Goal: Information Seeking & Learning: Check status

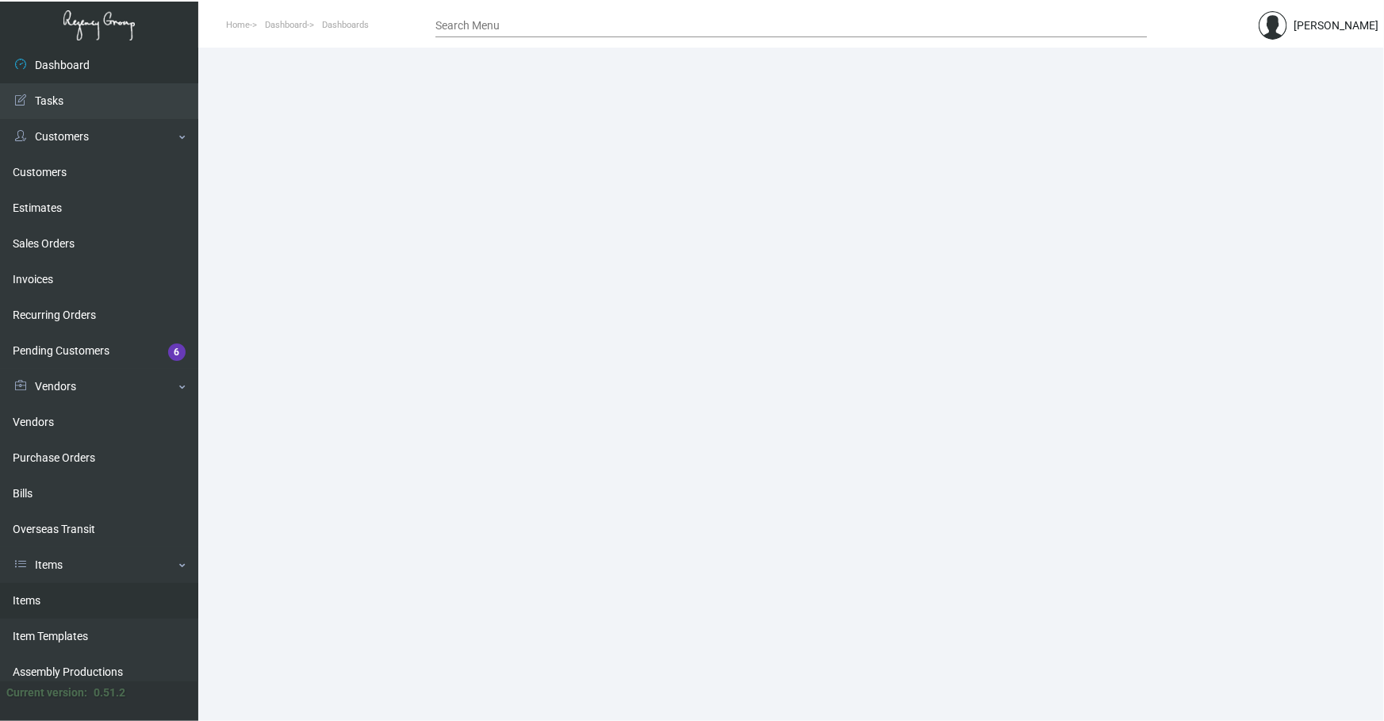
click at [106, 612] on link "Items" at bounding box center [99, 601] width 198 height 36
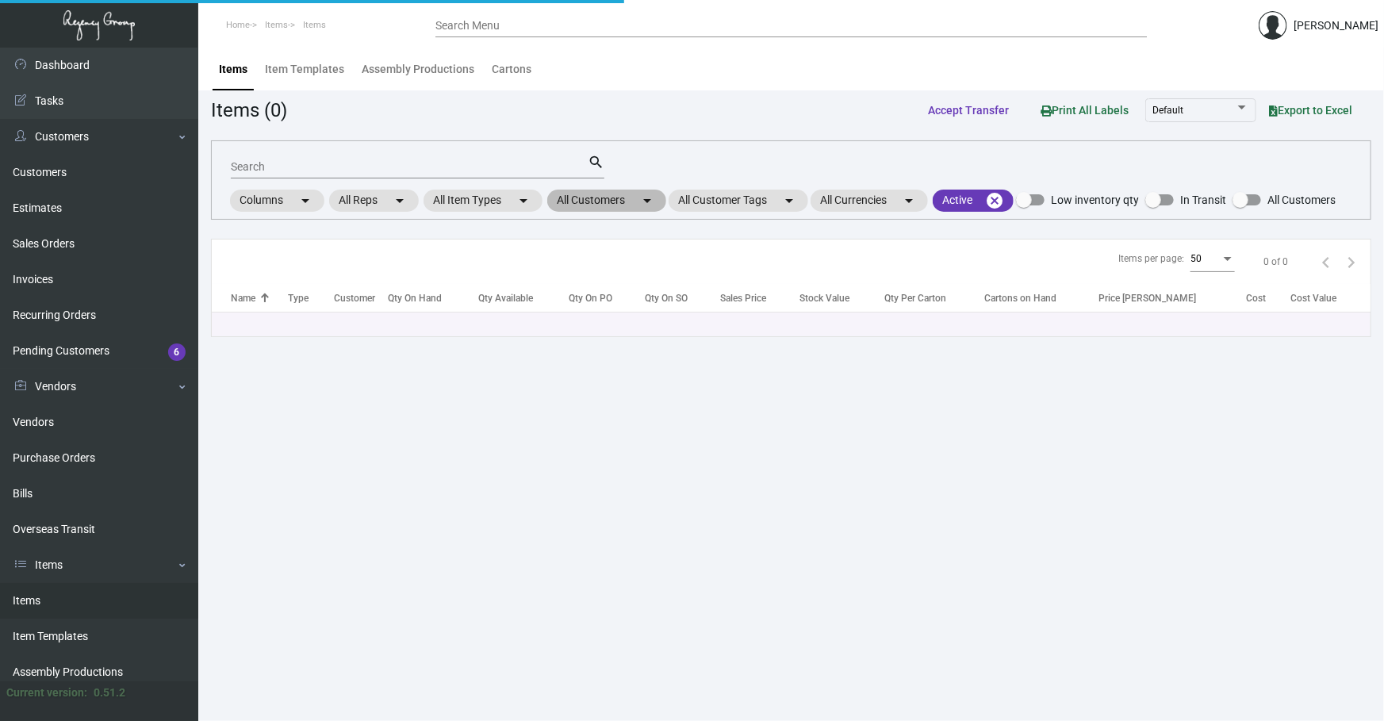
click at [653, 202] on mat-icon "arrow_drop_down" at bounding box center [647, 200] width 19 height 19
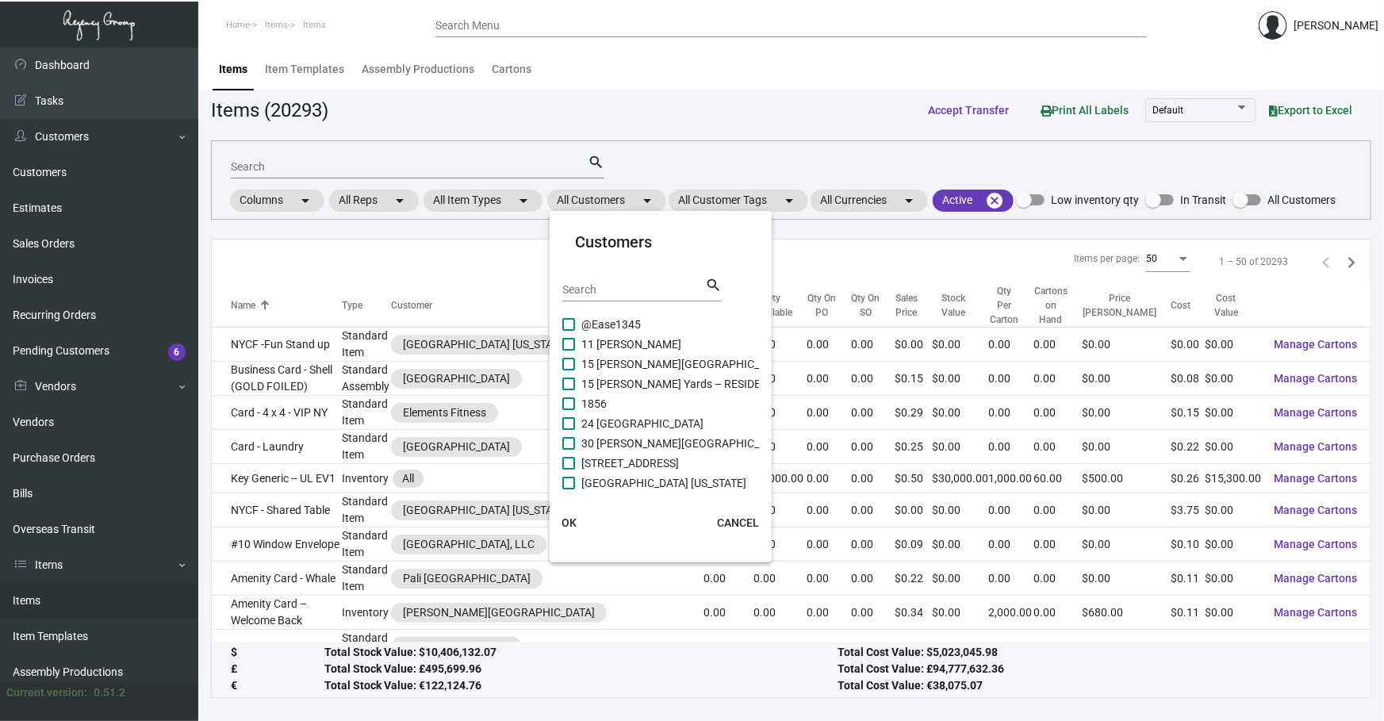
click at [382, 159] on div at bounding box center [692, 360] width 1384 height 721
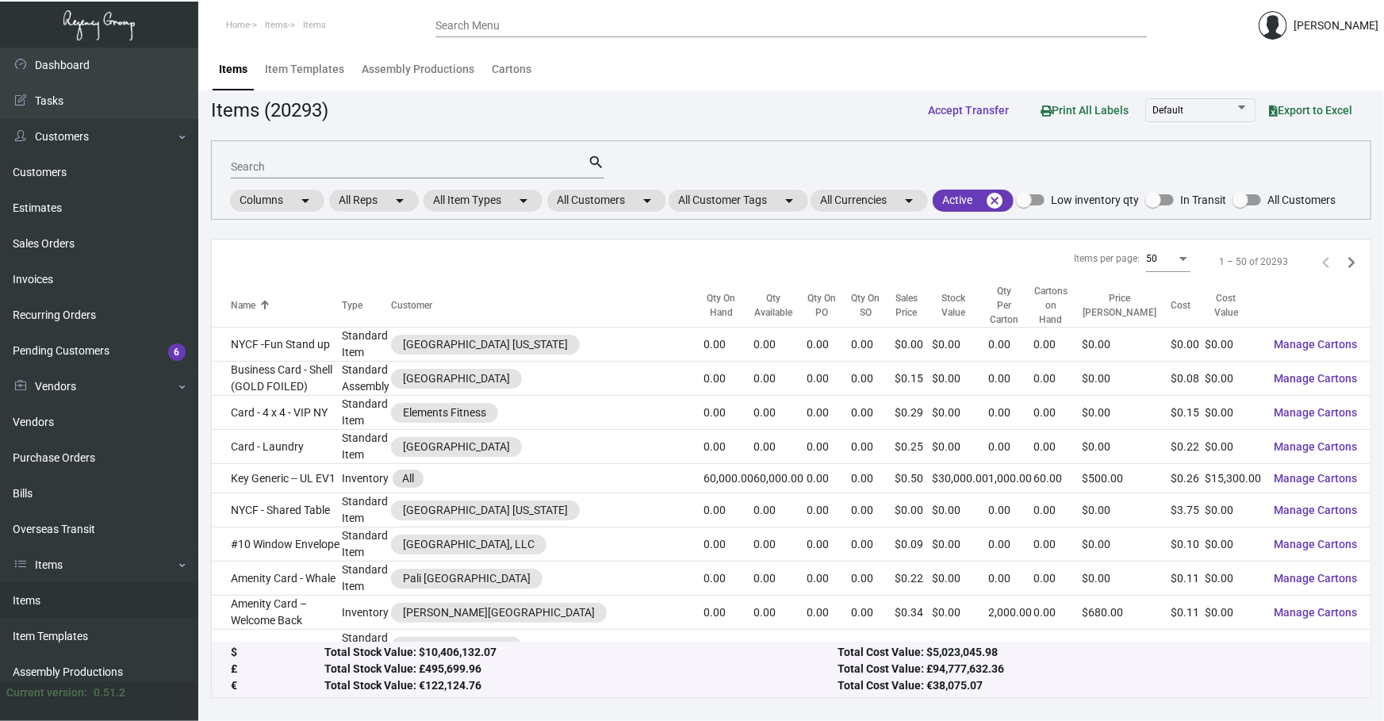
click at [382, 159] on div "Search" at bounding box center [409, 166] width 357 height 25
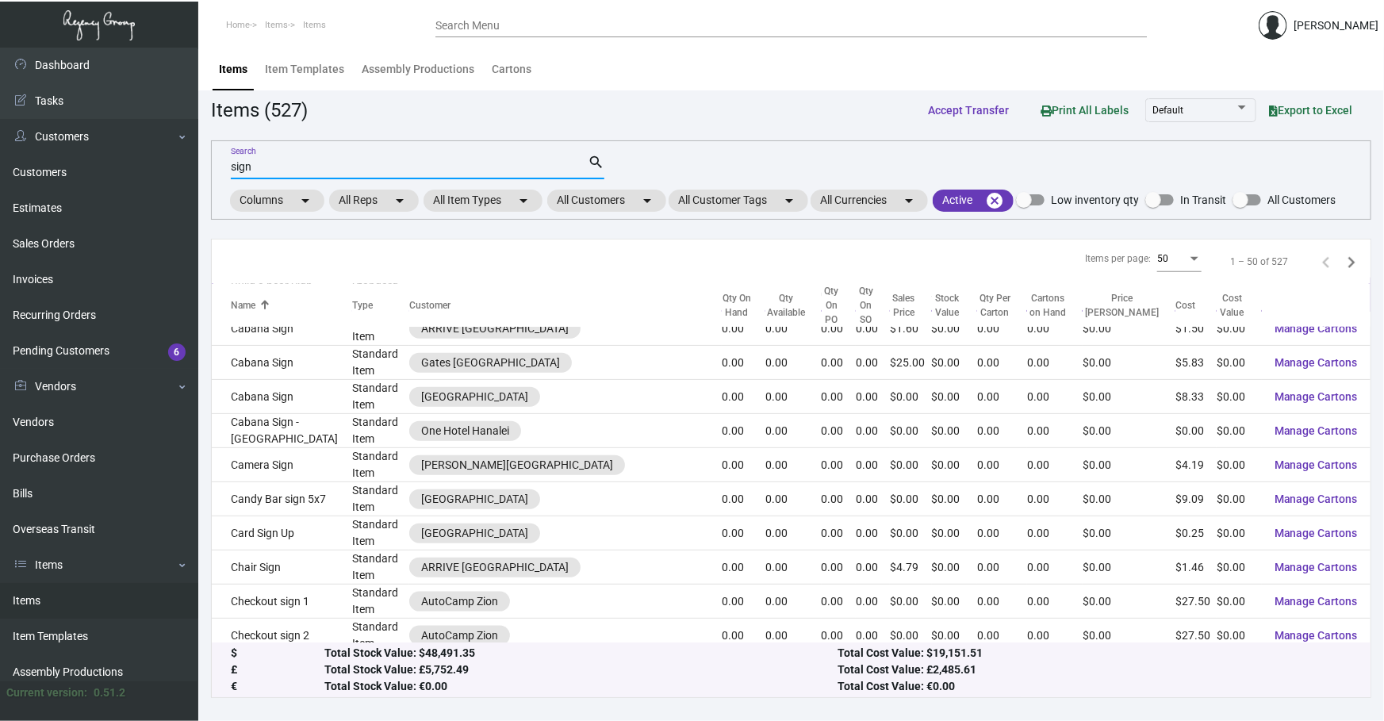
scroll to position [817, 0]
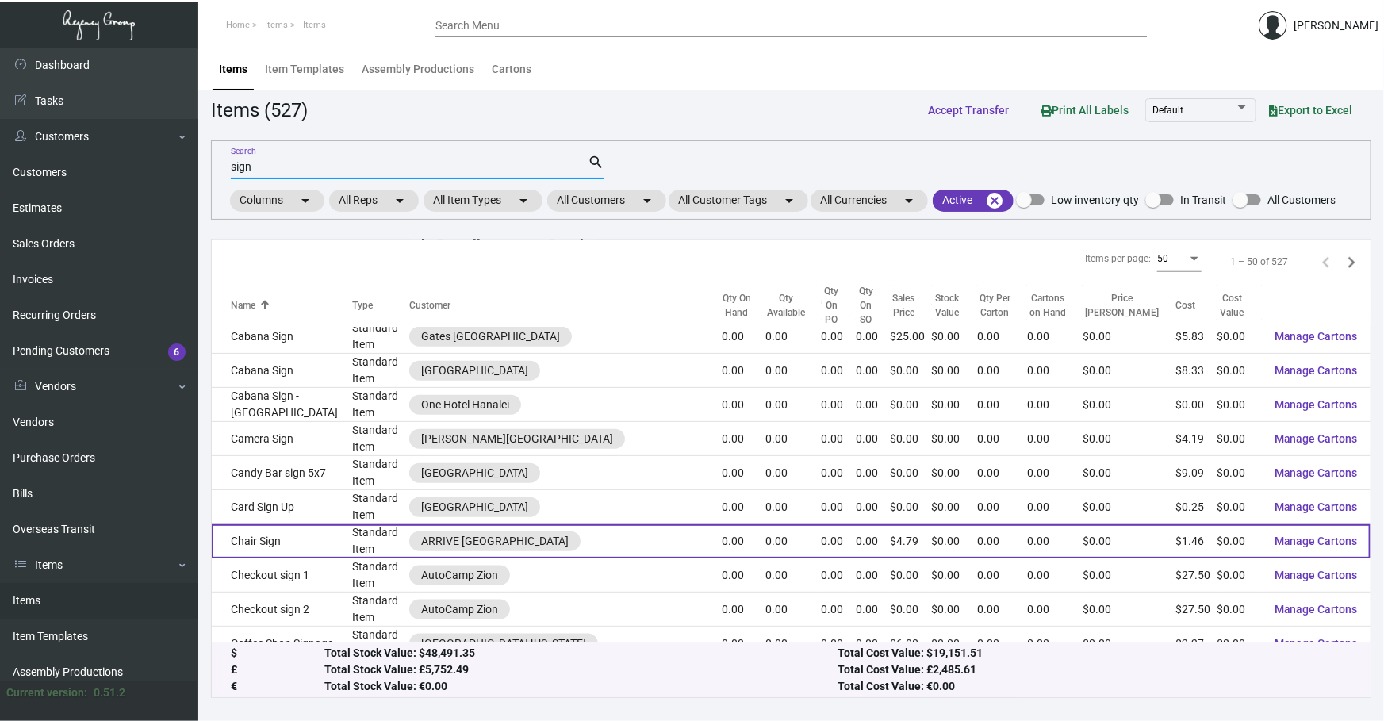
type input "sign"
click at [317, 524] on td "Chair Sign" at bounding box center [282, 541] width 140 height 34
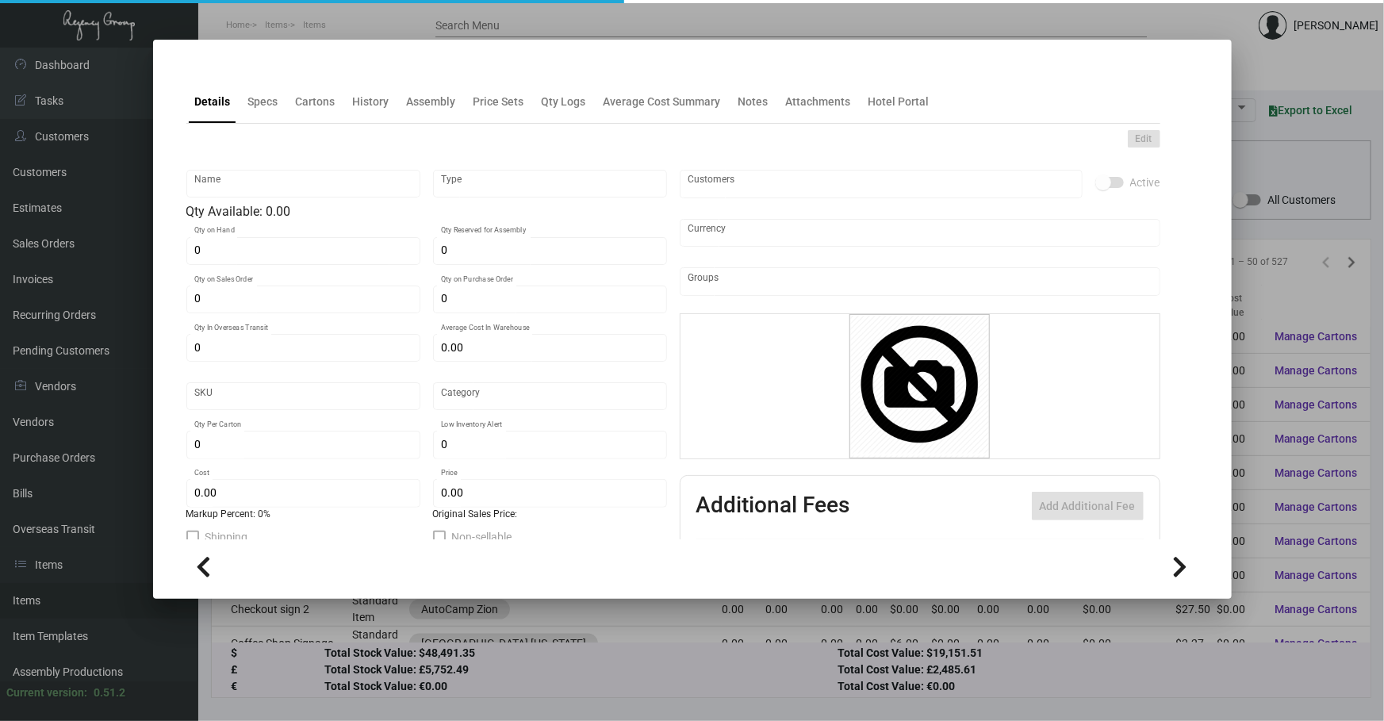
type input "Chair Sign"
type input "Standard Item"
type input "$ 0.00"
type input "Arrive PS -Signage-56"
type input "Standard"
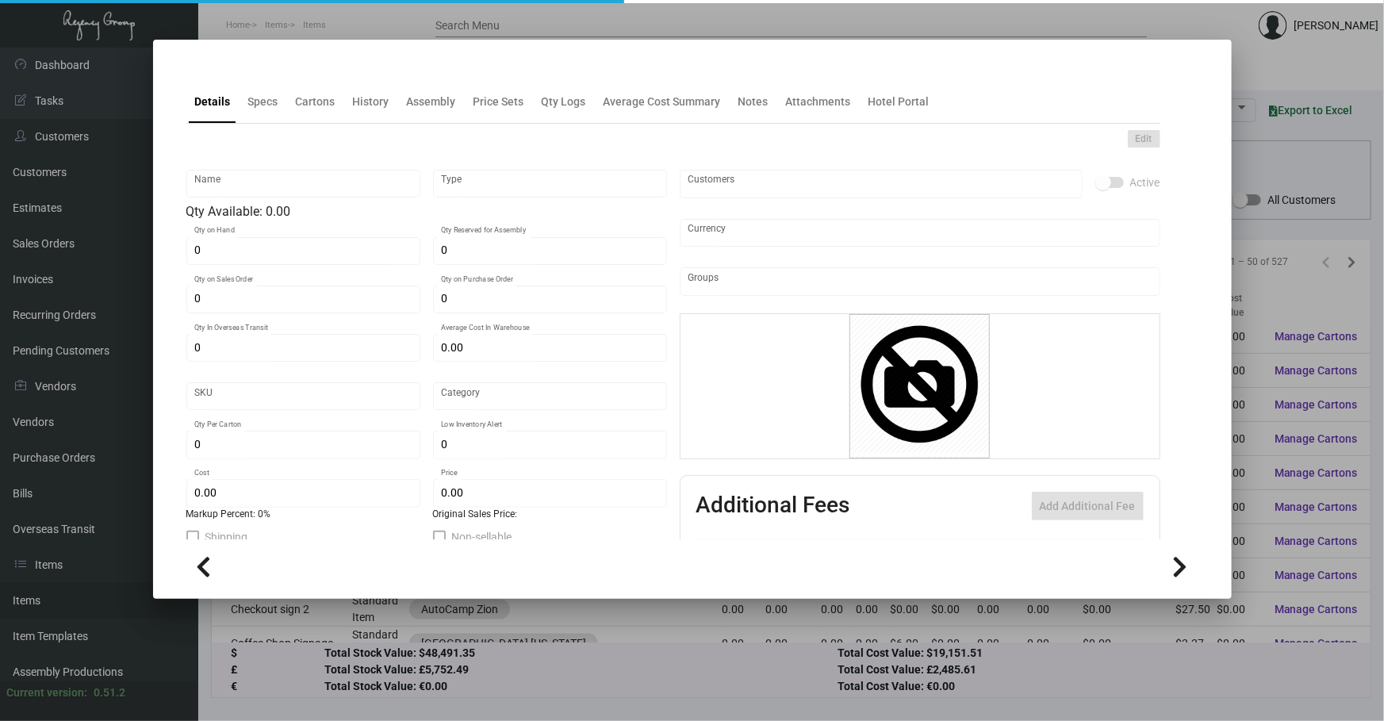
type input "$ 1.45833"
type input "$ 4.79167"
checkbox input "true"
type input "United States Dollar $"
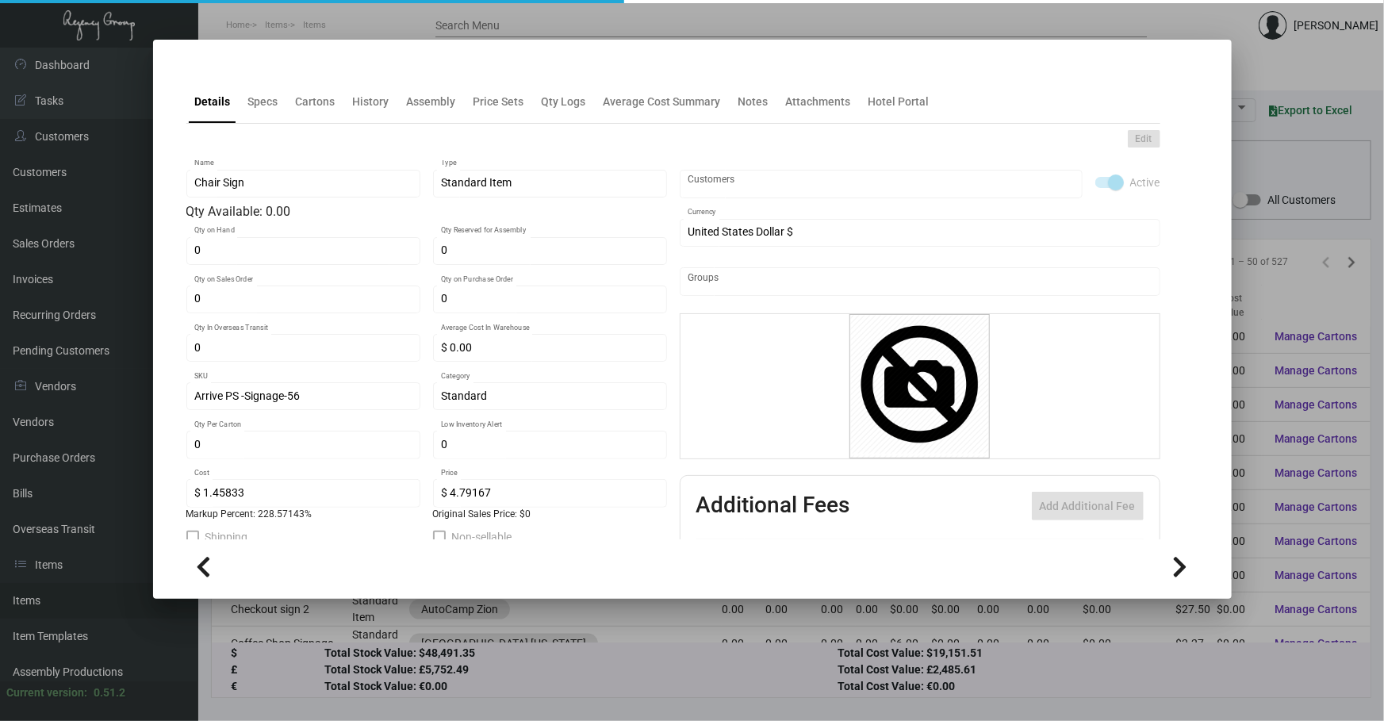
click at [364, 71] on div at bounding box center [692, 67] width 1012 height 6
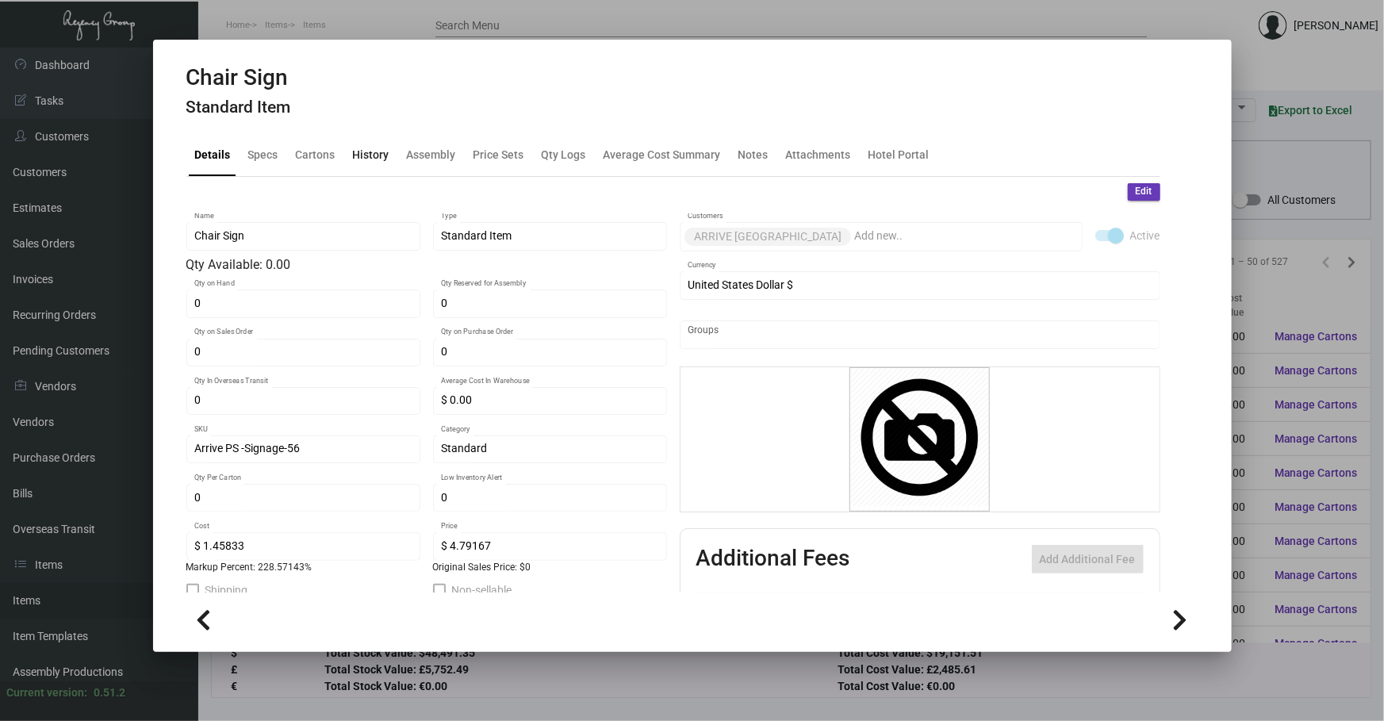
click at [377, 153] on div "History" at bounding box center [371, 154] width 36 height 17
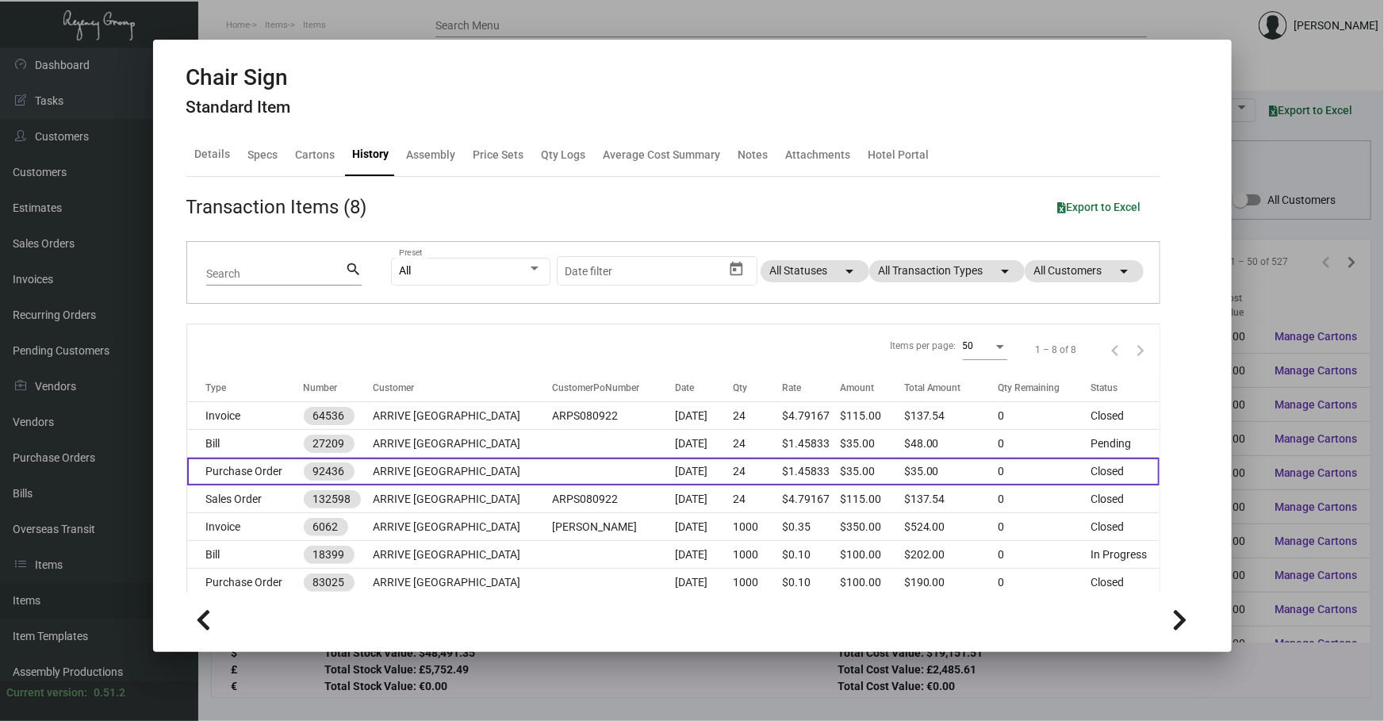
click at [416, 476] on td "ARRIVE [GEOGRAPHIC_DATA]" at bounding box center [462, 472] width 179 height 28
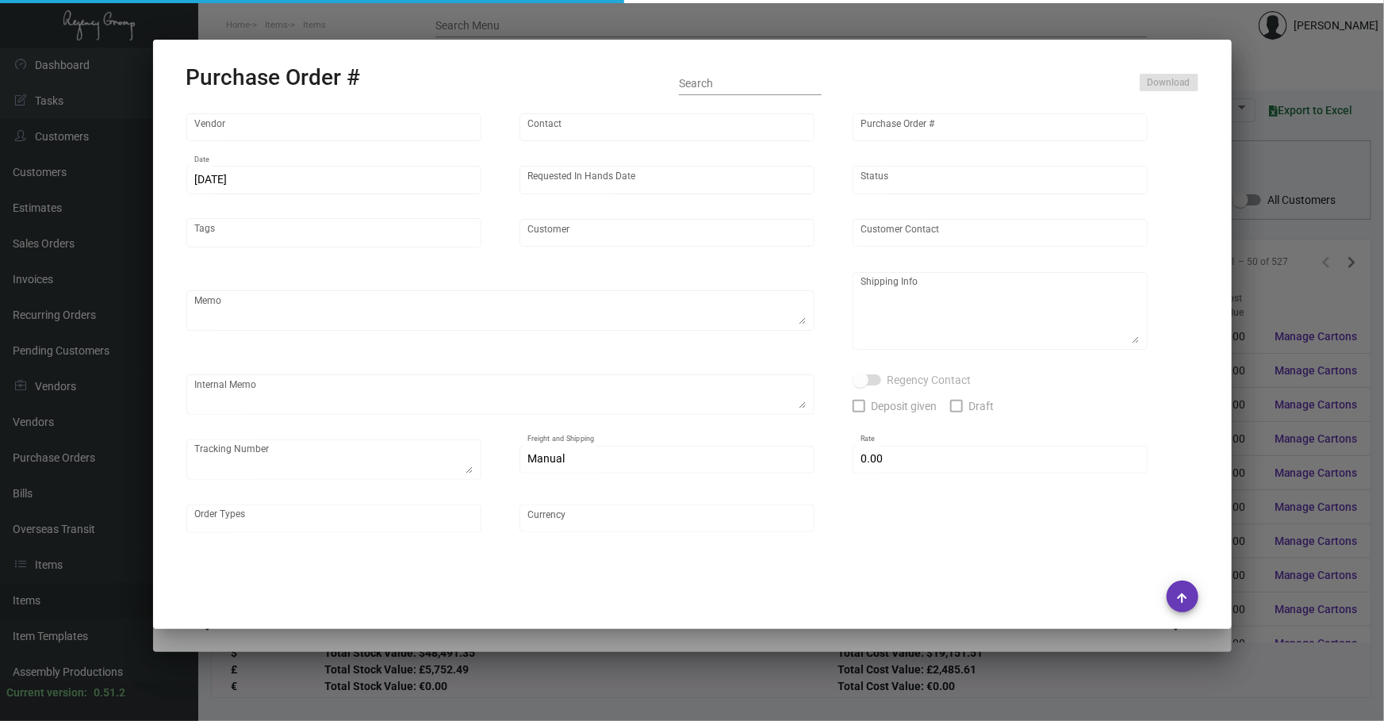
type input "Sprinting"
type input "Sprinting Sprinting"
type input "92436"
type input "[DATE]"
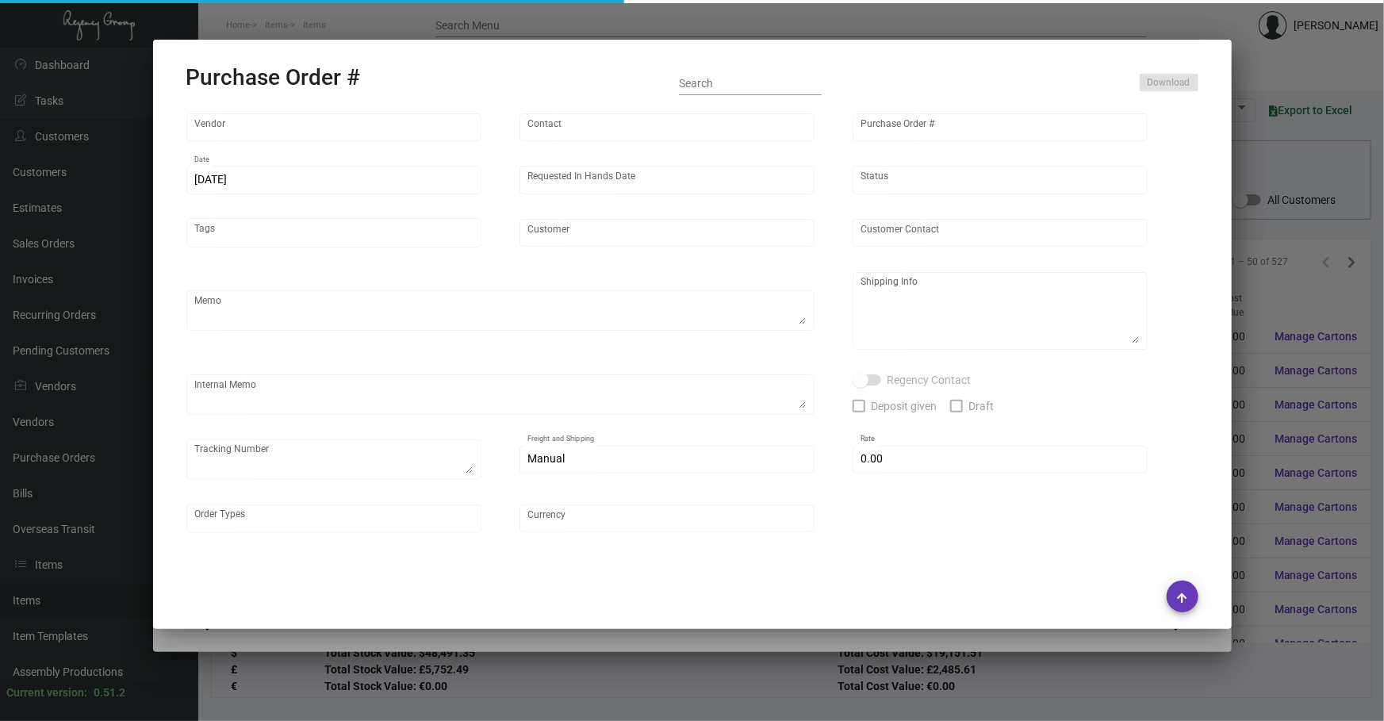
type input "ARRIVE [GEOGRAPHIC_DATA]"
type input "[PERSON_NAME]"
type textarea "ARRIVE [GEOGRAPHIC_DATA] - [PERSON_NAME] [STREET_ADDRESS]"
type input "$ 0.00"
type input "United States Dollar $"
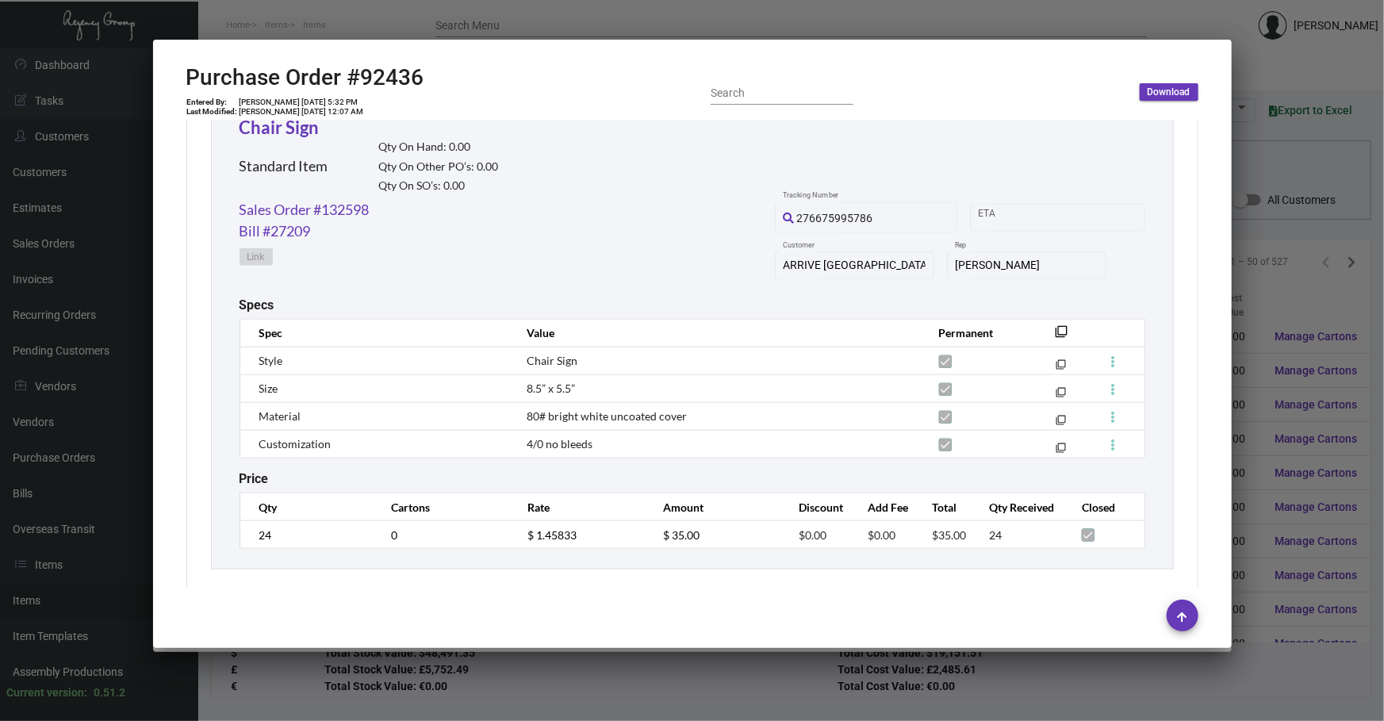
scroll to position [779, 0]
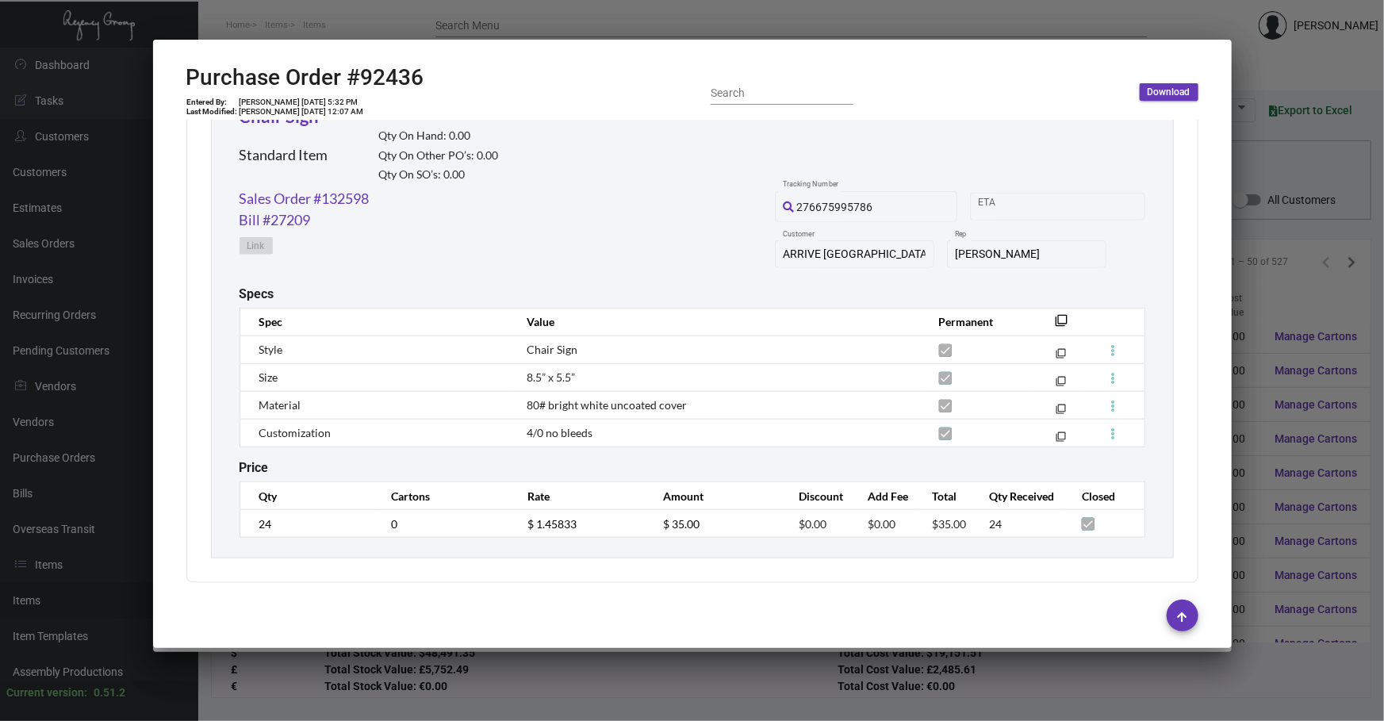
click at [551, 682] on div at bounding box center [692, 360] width 1384 height 721
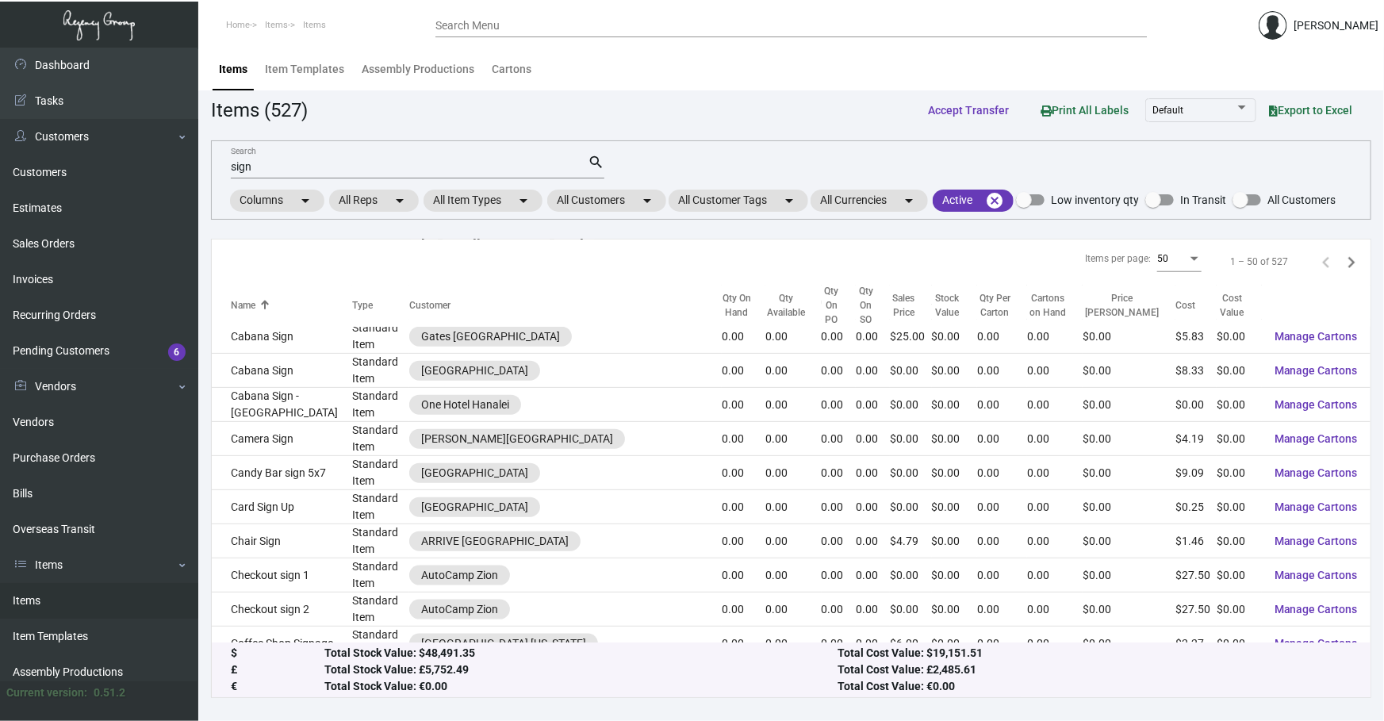
scroll to position [1105, 0]
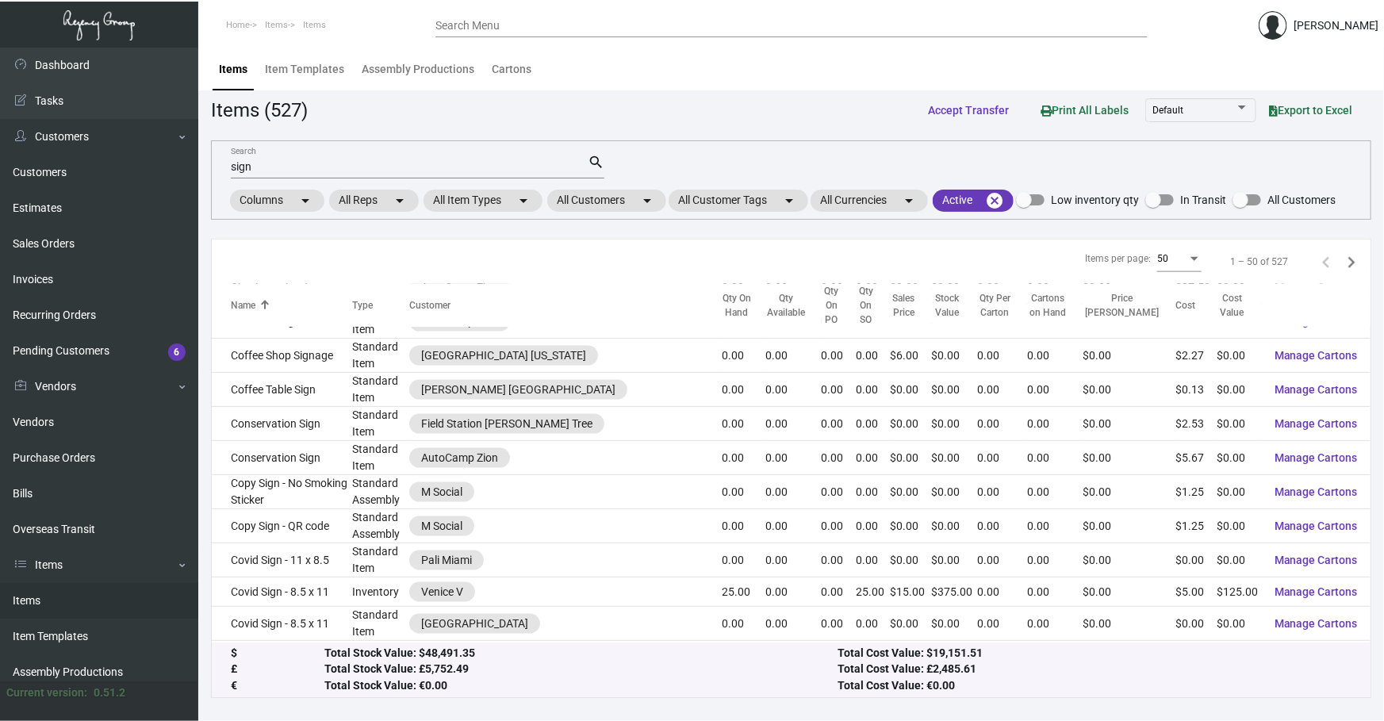
click at [1277, 169] on div "sign Search search Columns arrow_drop_down All Reps arrow_drop_down All Item Ty…" at bounding box center [791, 179] width 1161 height 79
drag, startPoint x: 347, startPoint y: 173, endPoint x: 0, endPoint y: 152, distance: 347.4
click at [0, 152] on div "Dashboard Dashboard Tasks Customers Customers Estimates Sales Orders Invoices R…" at bounding box center [692, 385] width 1384 height 674
click at [769, 135] on app-items "Items (527) Accept Transfer Print All Labels Default Export to Excel sign Searc…" at bounding box center [791, 396] width 1161 height 603
click at [179, 175] on div "Dashboard Dashboard Tasks Customers Customers Estimates Sales Orders Invoices R…" at bounding box center [692, 385] width 1384 height 674
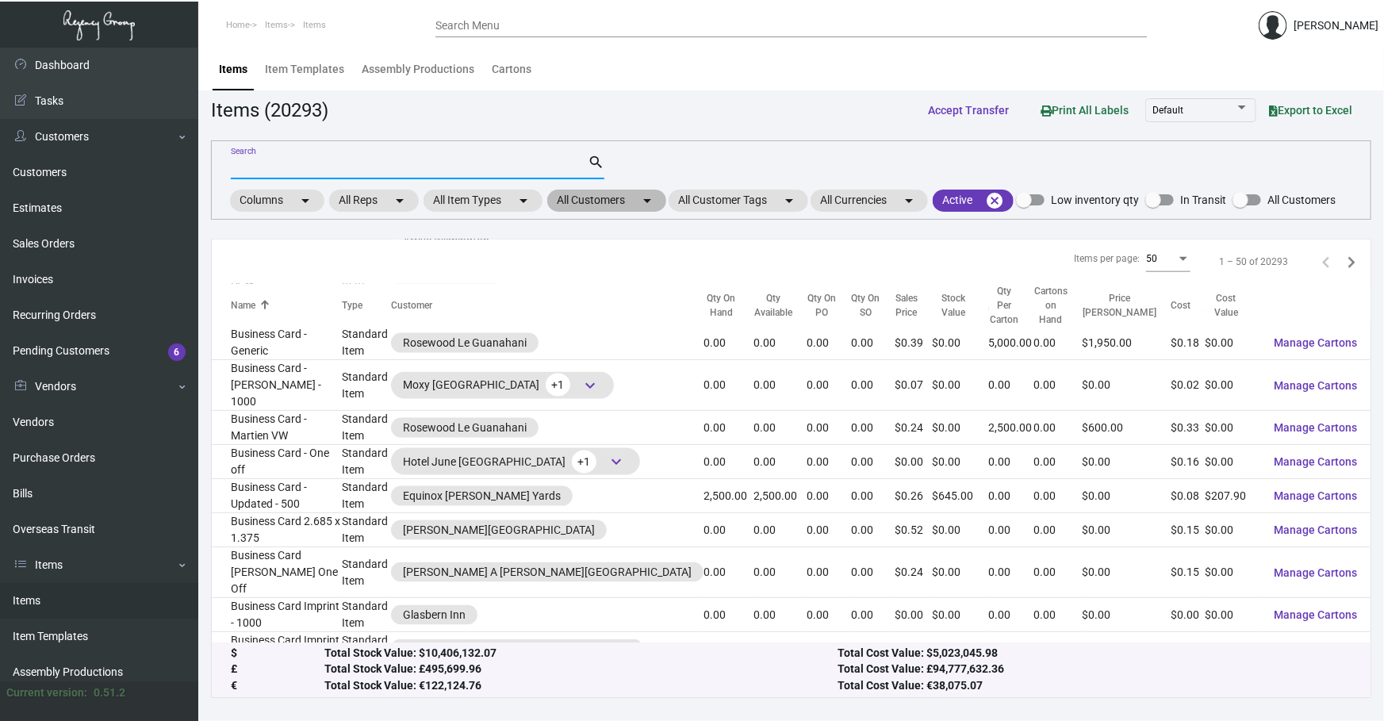
click at [637, 196] on mat-chip "All Customers arrow_drop_down" at bounding box center [606, 201] width 119 height 22
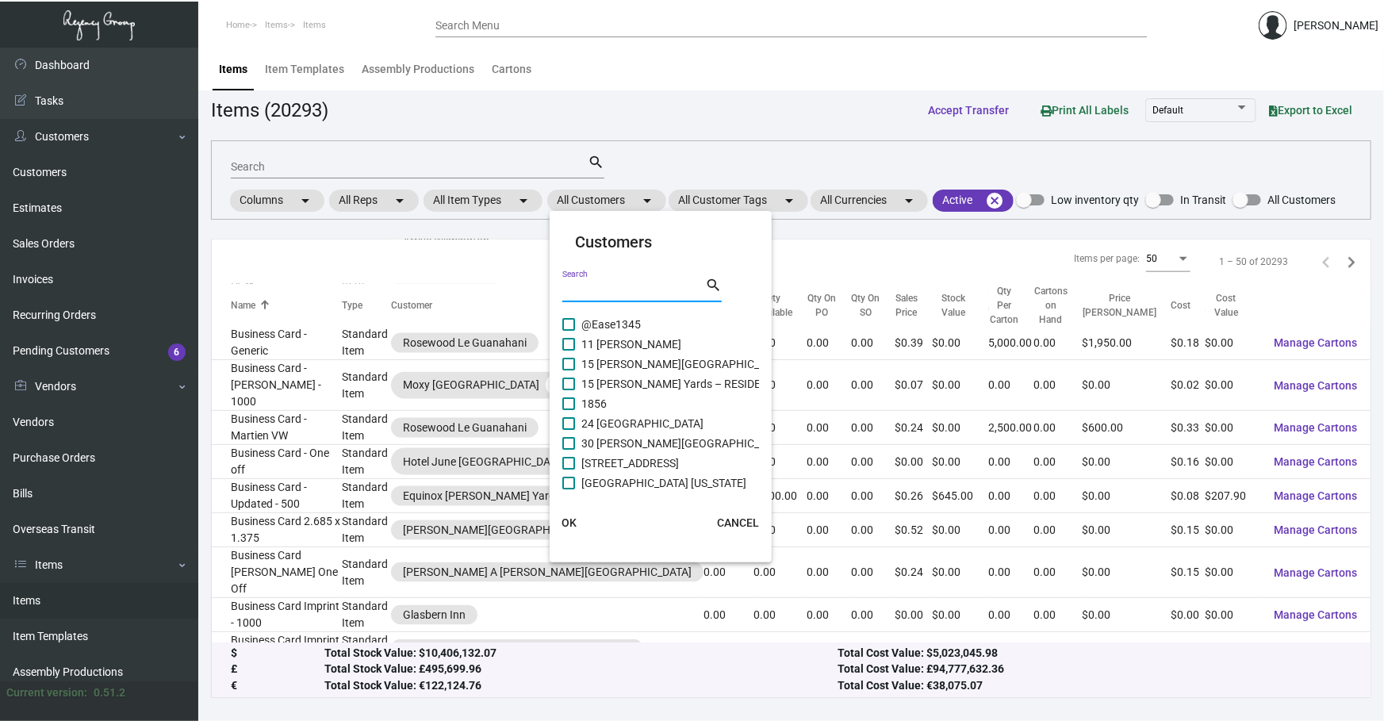
click at [643, 284] on input "Search" at bounding box center [634, 290] width 143 height 13
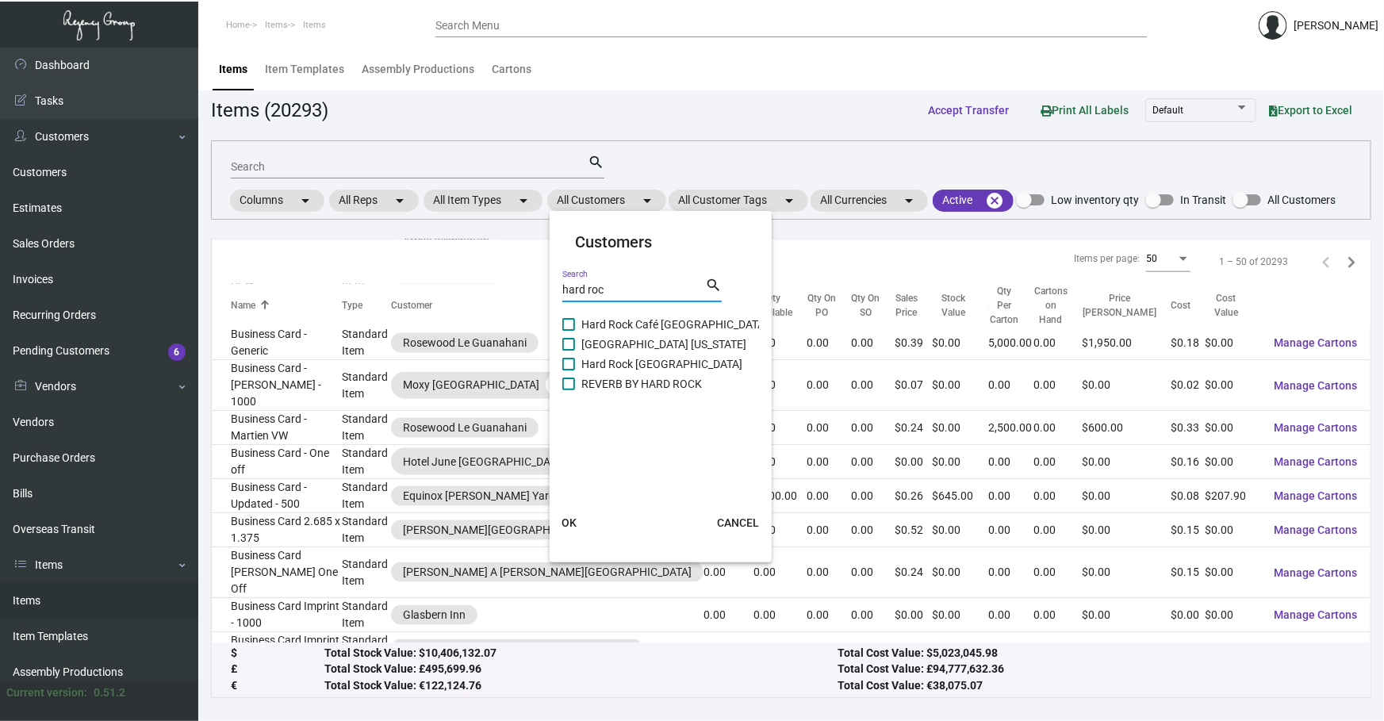
type input "hard roc"
click at [666, 336] on span "[GEOGRAPHIC_DATA] [US_STATE]" at bounding box center [664, 344] width 165 height 19
click at [569, 351] on input "[GEOGRAPHIC_DATA] [US_STATE]" at bounding box center [568, 351] width 1 height 1
checkbox input "true"
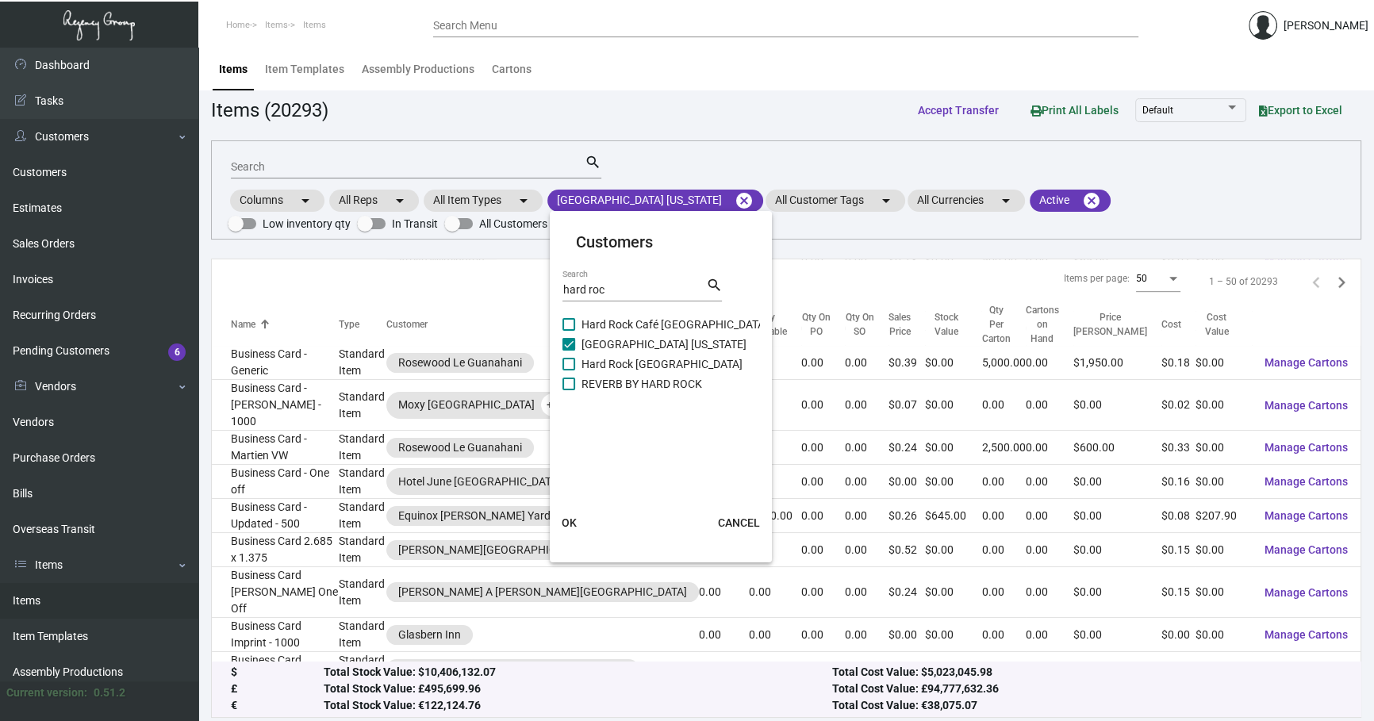
click at [570, 516] on span "OK" at bounding box center [569, 522] width 15 height 13
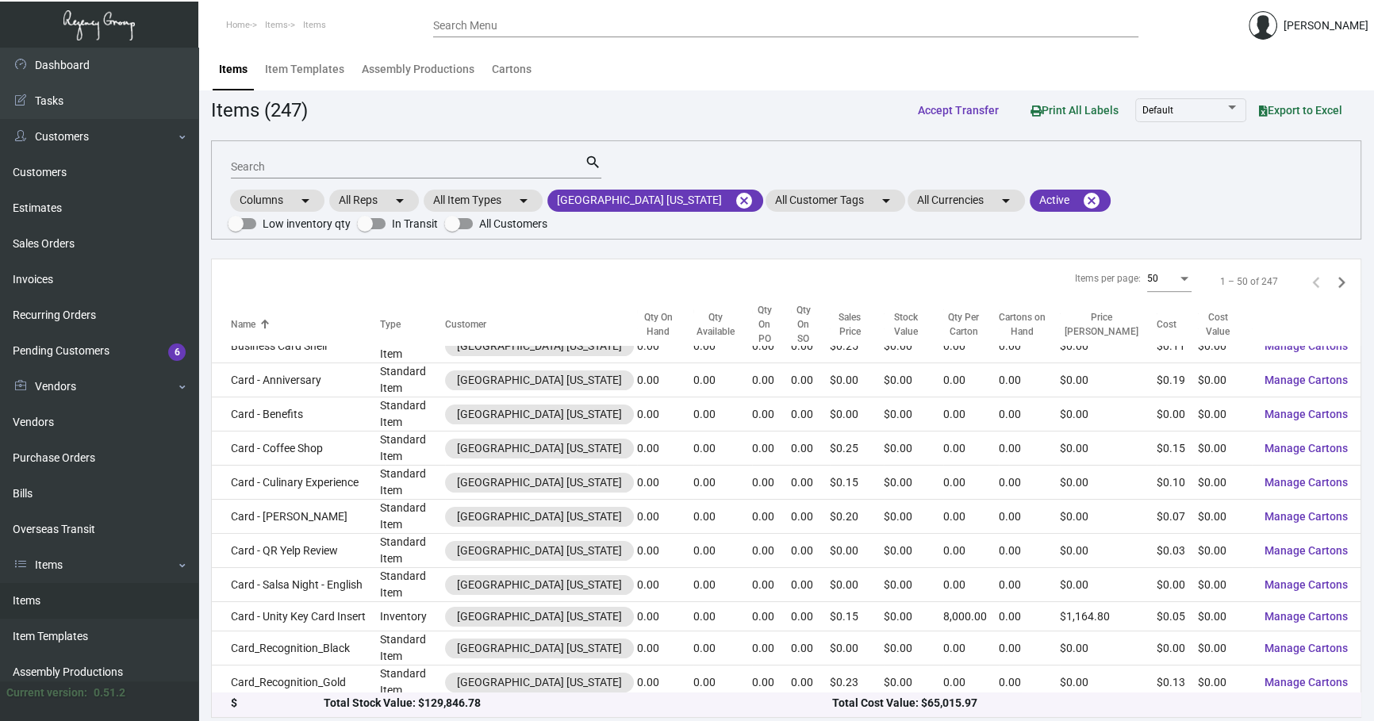
click at [391, 166] on input "Search" at bounding box center [408, 167] width 354 height 13
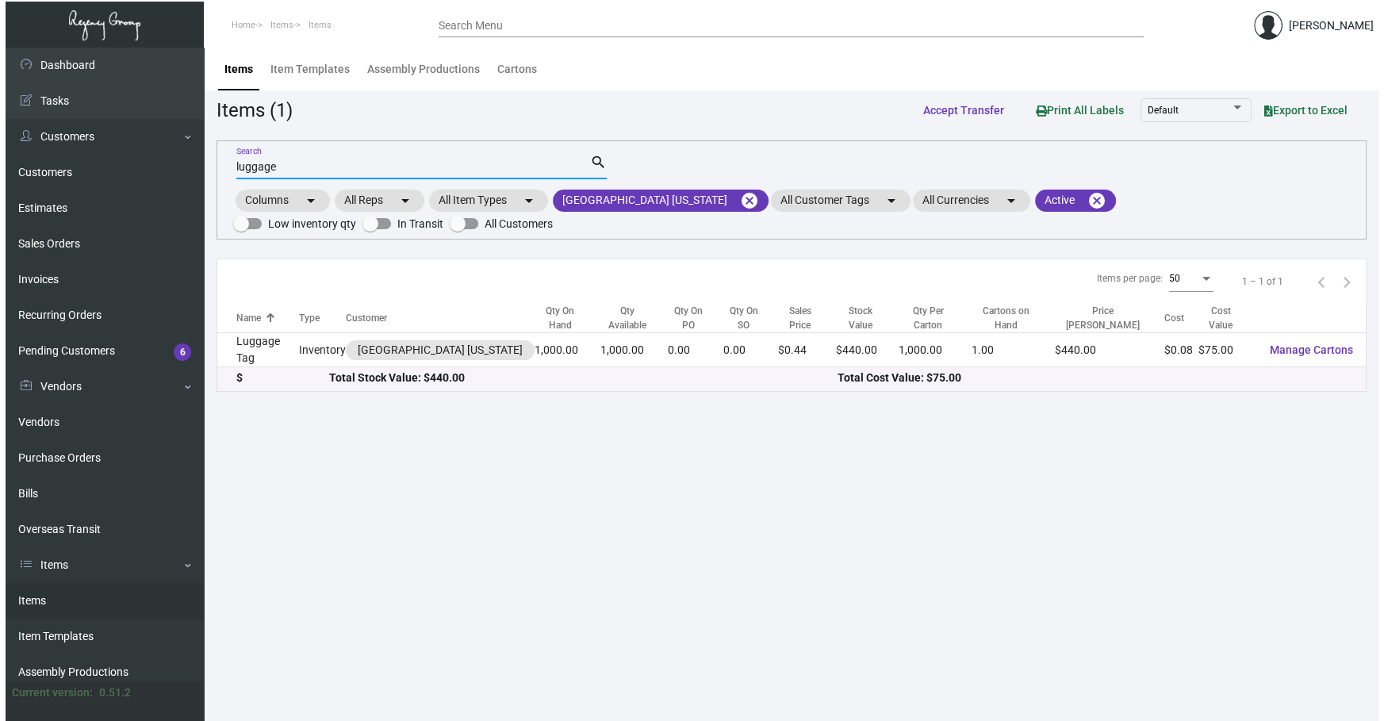
scroll to position [0, 0]
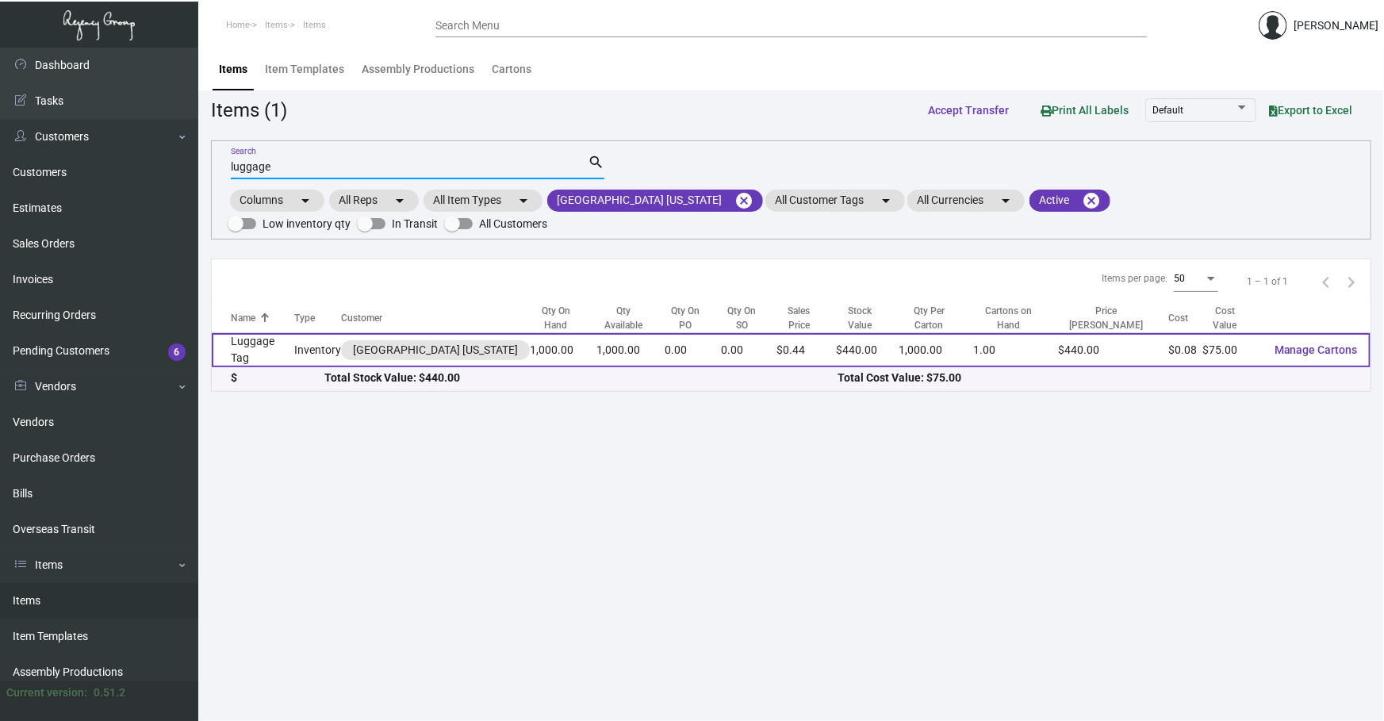
type input "luggage"
click at [317, 352] on td "Inventory" at bounding box center [317, 350] width 47 height 34
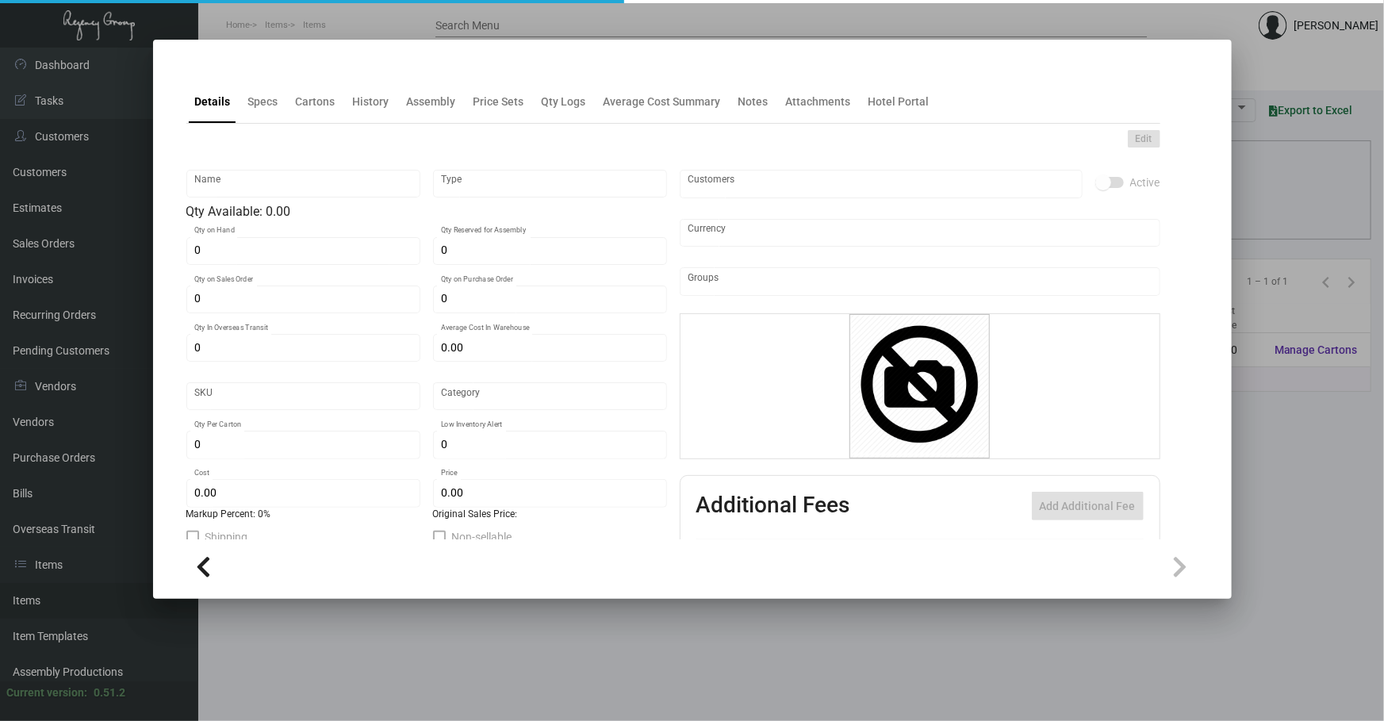
type input "Luggage Tag"
type input "Inventory"
type input "1,000"
type input "$ 0.07507"
type input "Standard"
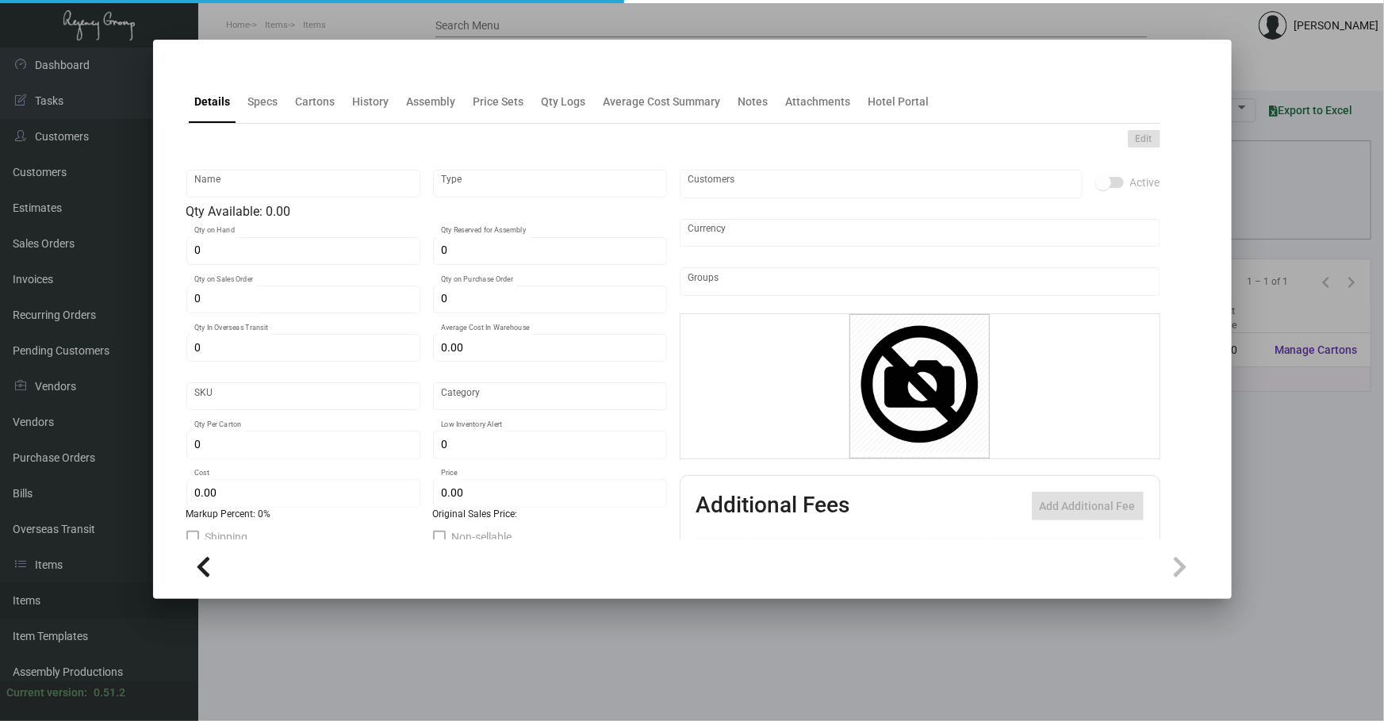
type input "1,000"
type input "5,000"
type input "$ 0.075"
type input "$ 0.44"
checkbox input "true"
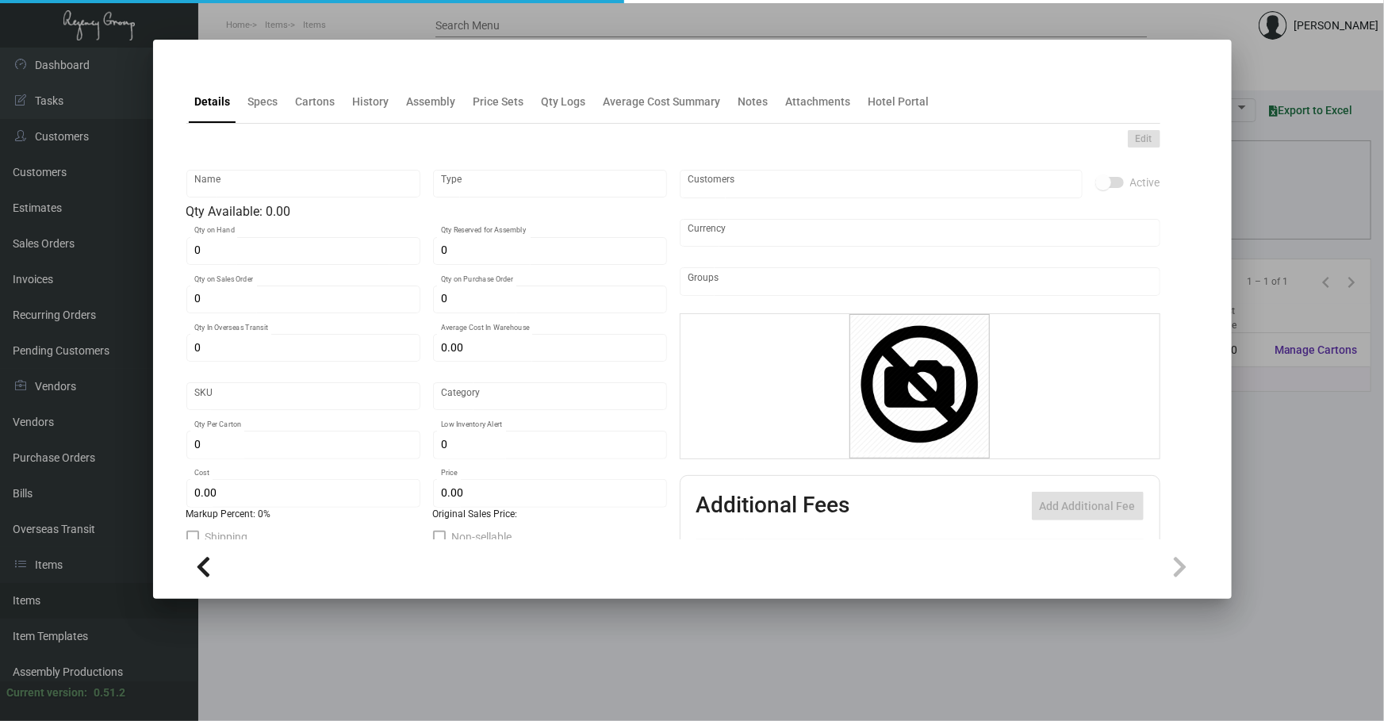
checkbox input "true"
type input "United States Dollar $"
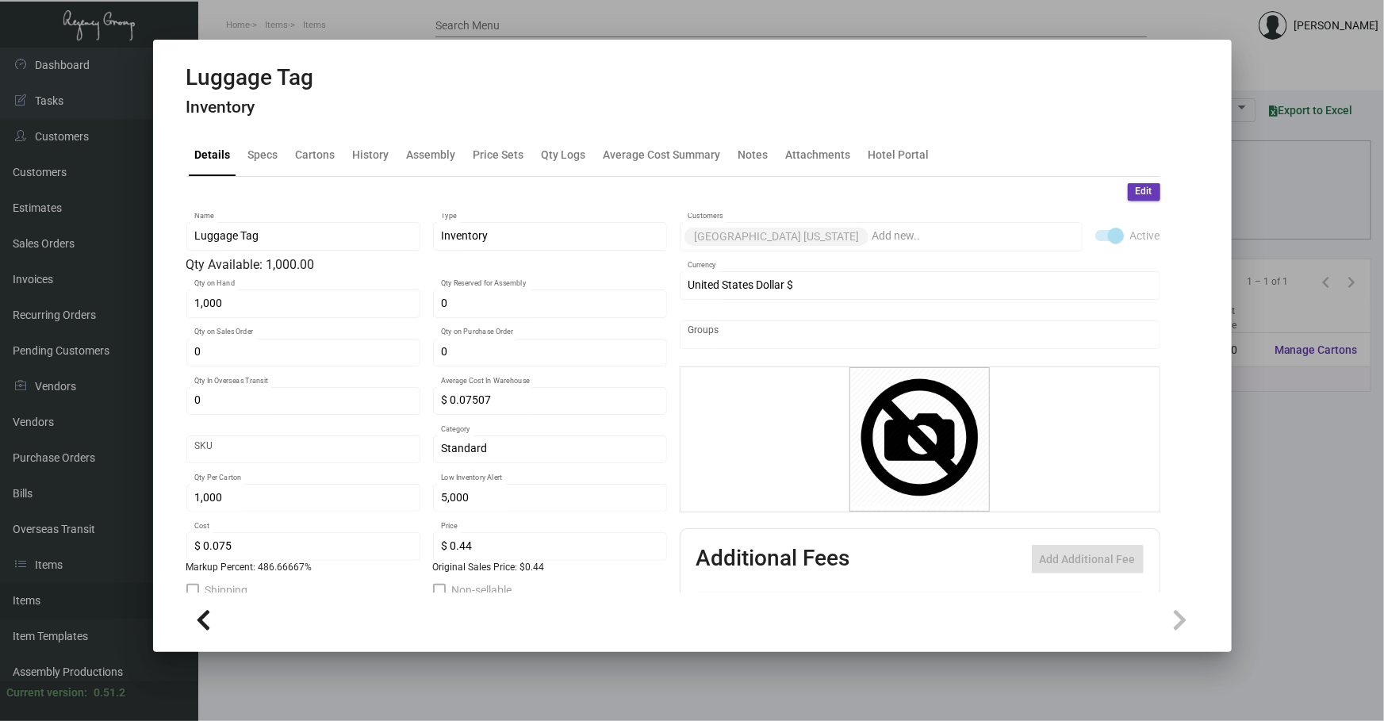
click at [363, 128] on mat-tab-group "Details Specs Cartons History Assembly Price Sets Qty Logs Average Cost Summary…" at bounding box center [673, 358] width 1012 height 469
click at [372, 159] on div "History" at bounding box center [371, 154] width 36 height 17
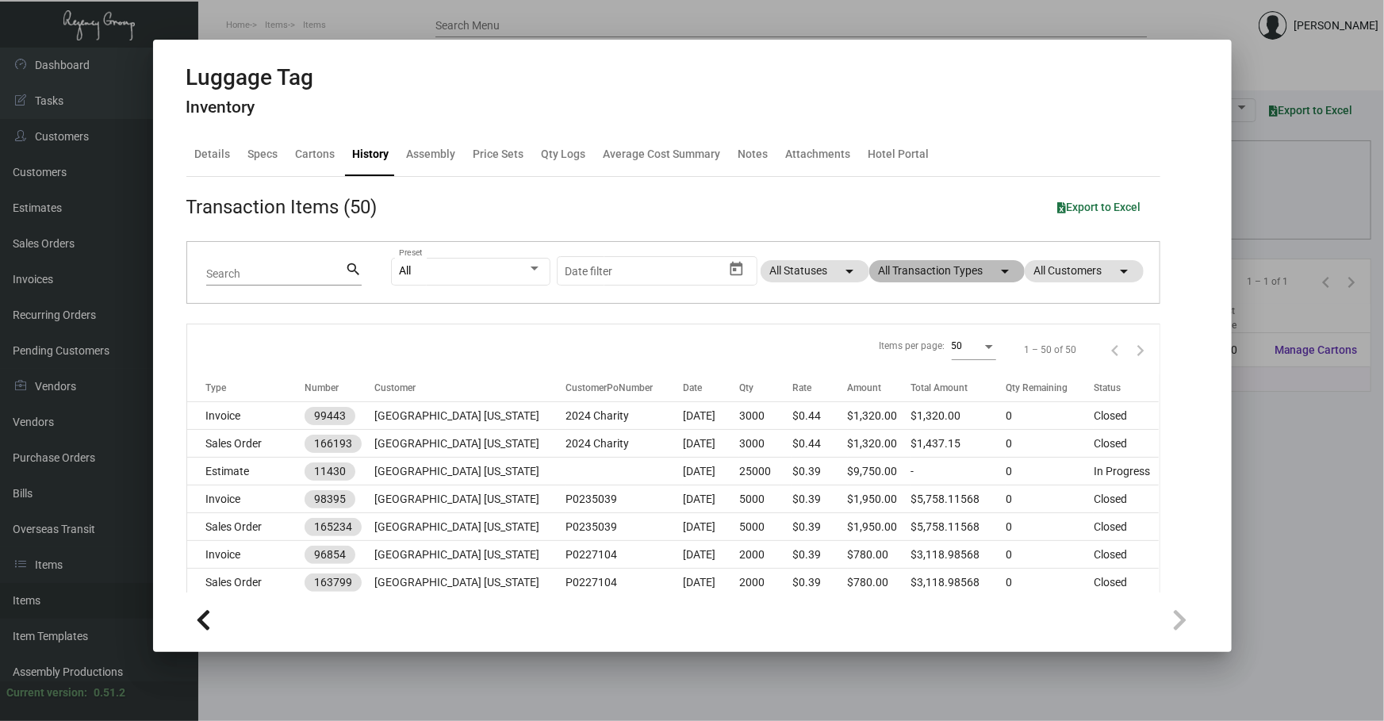
click at [920, 269] on mat-chip "All Transaction Types arrow_drop_down" at bounding box center [948, 271] width 156 height 22
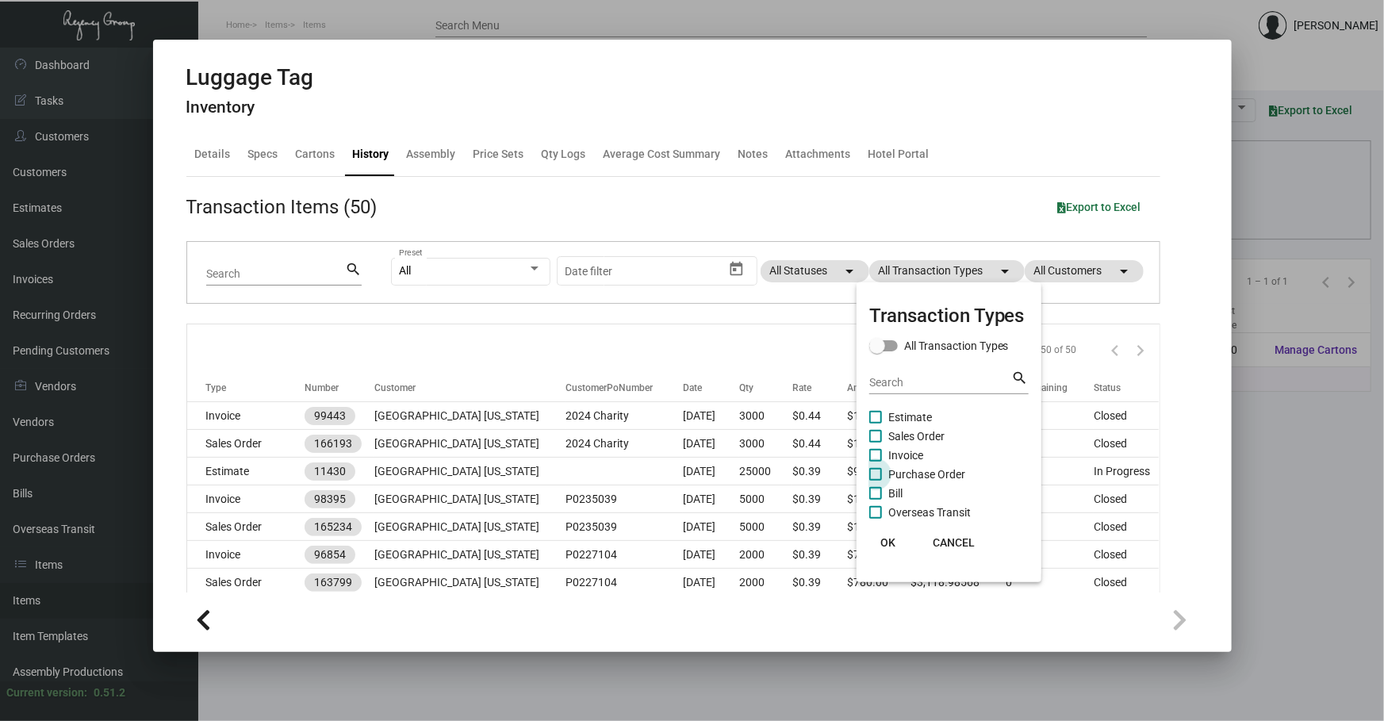
click at [920, 478] on span "Purchase Order" at bounding box center [927, 474] width 77 height 19
click at [876, 481] on input "Purchase Order" at bounding box center [875, 481] width 1 height 1
checkbox input "true"
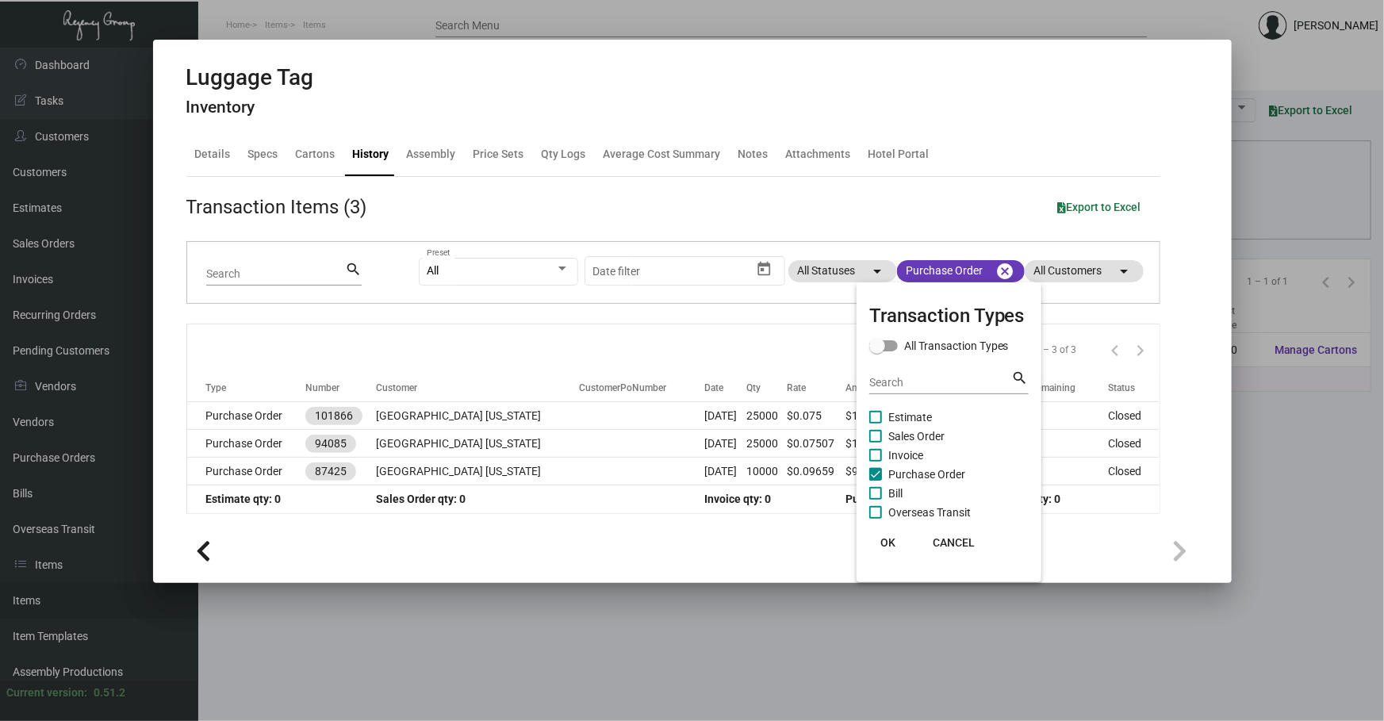
click at [649, 365] on div at bounding box center [692, 360] width 1384 height 721
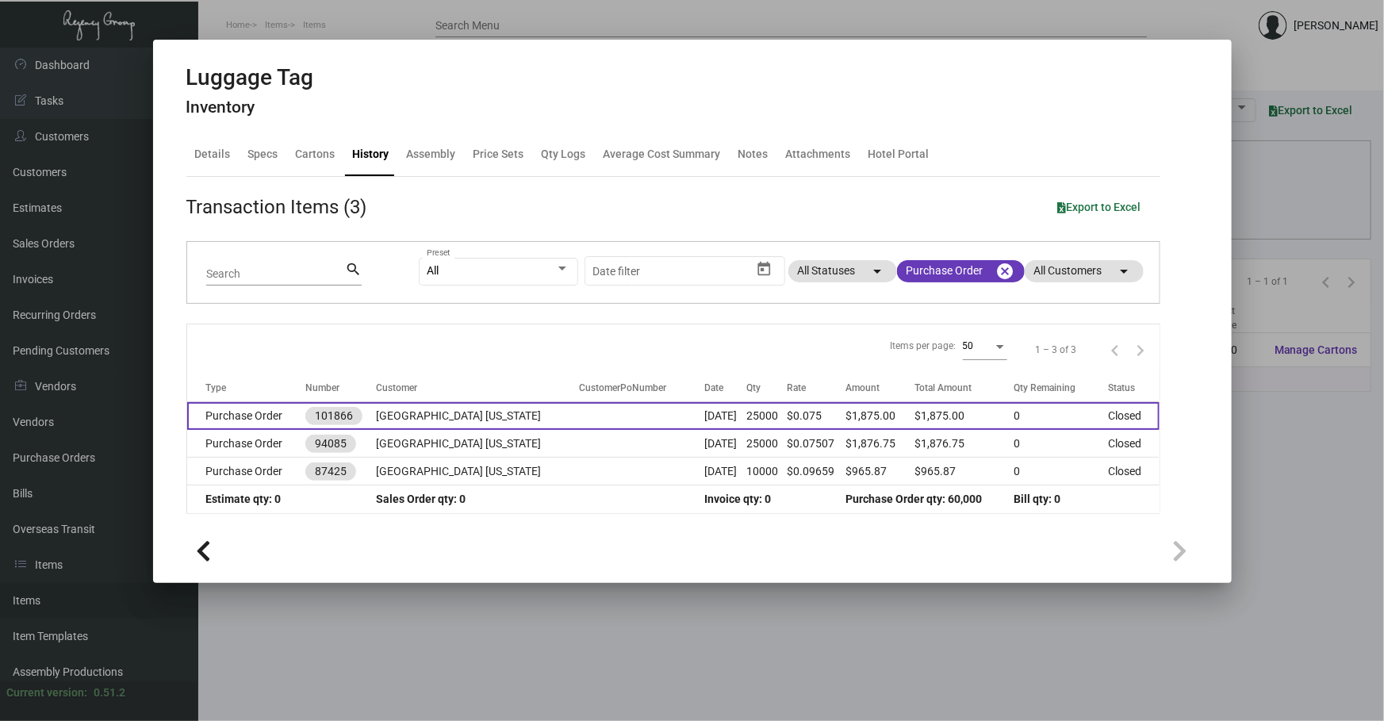
click at [613, 420] on td at bounding box center [642, 416] width 125 height 28
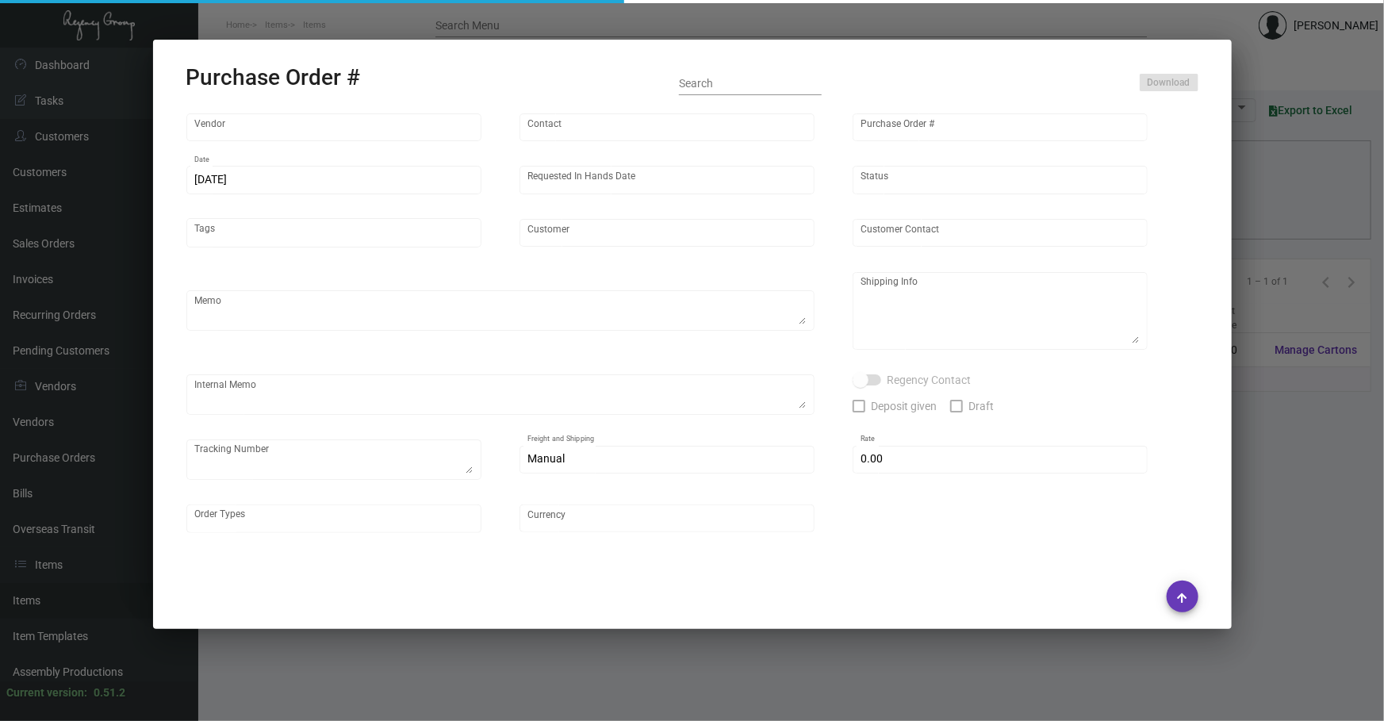
type input "Shanghai East Industrial Co., Ltd,"
type input "[PERSON_NAME]"
type input "101866"
type input "[DATE]"
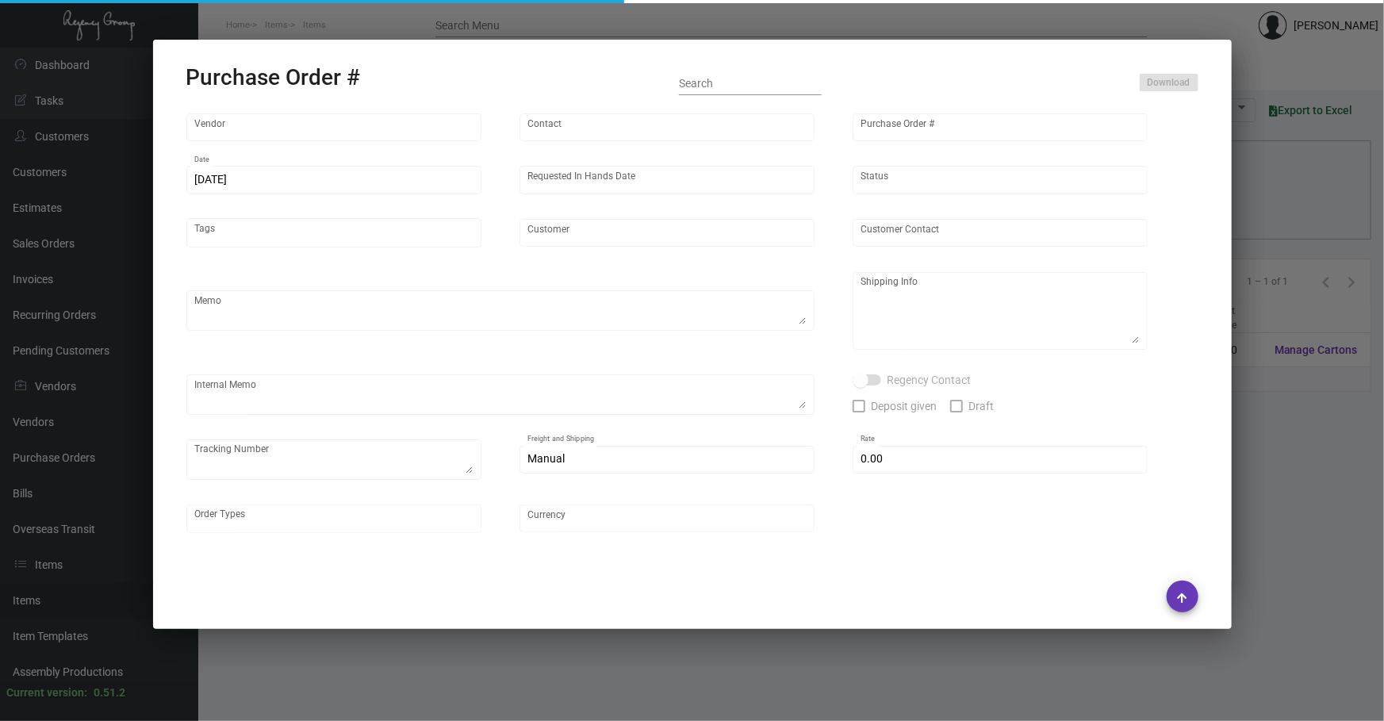
type input "[GEOGRAPHIC_DATA] [US_STATE]"
type textarea "Air 10K to [GEOGRAPHIC_DATA] warehouse, rest by boat."
type textarea "Regency Group NJ - [PERSON_NAME] [STREET_ADDRESS]"
type textarea "Replacement 10k for what we already received is coming by air to [GEOGRAPHIC_DA…"
checkbox input "true"
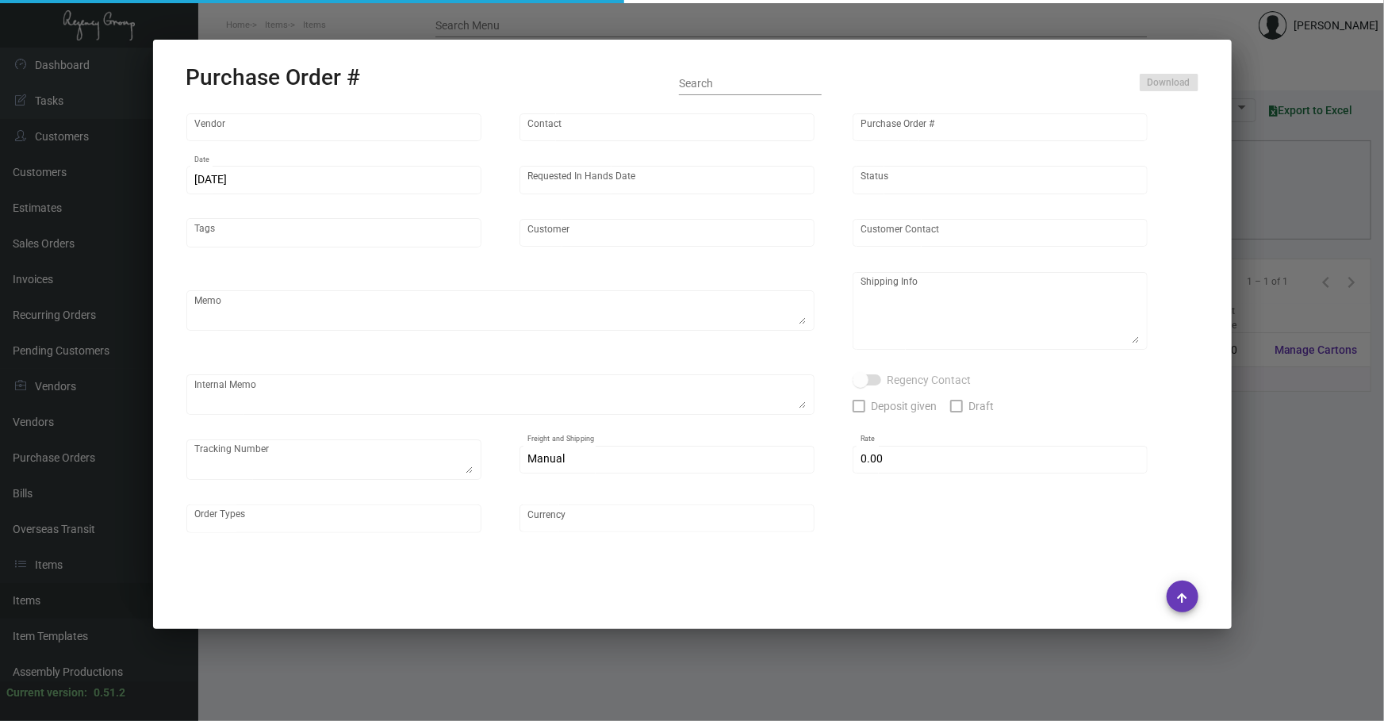
type input "$ 0.00"
type input "United States Dollar $"
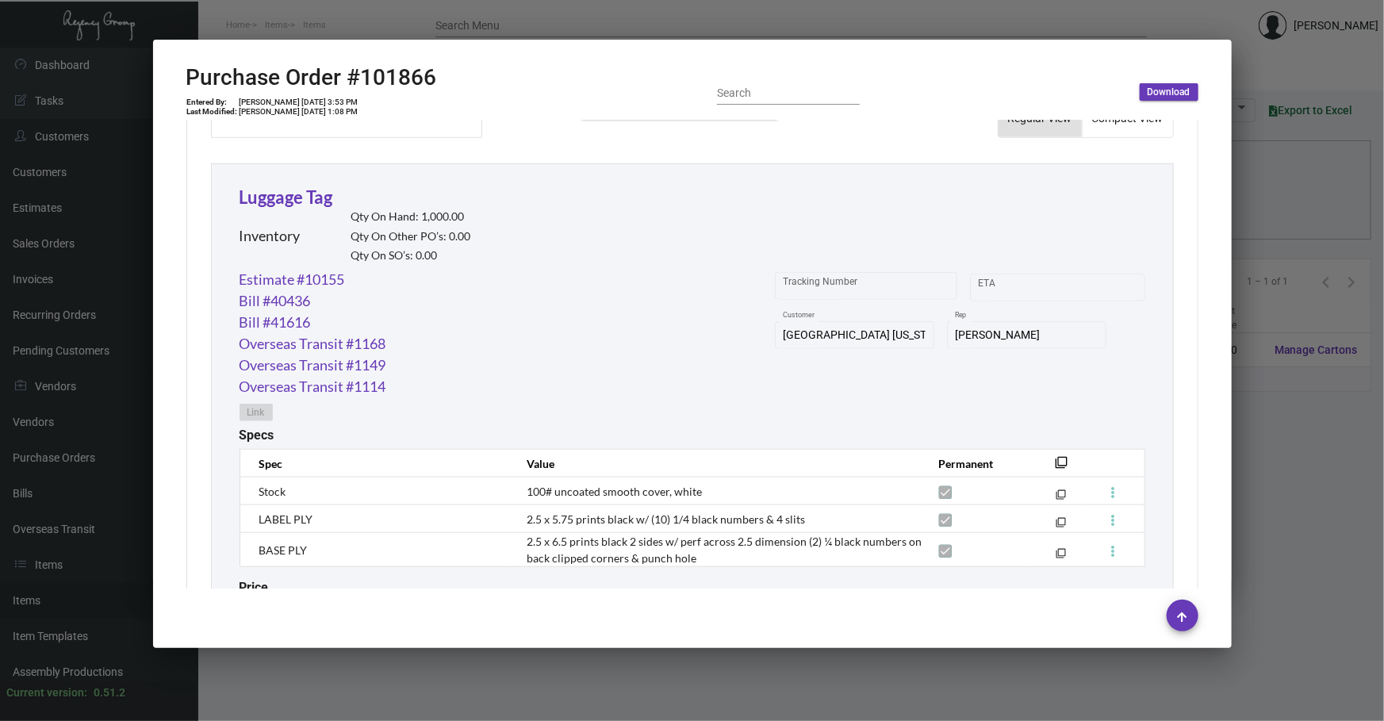
scroll to position [819, 0]
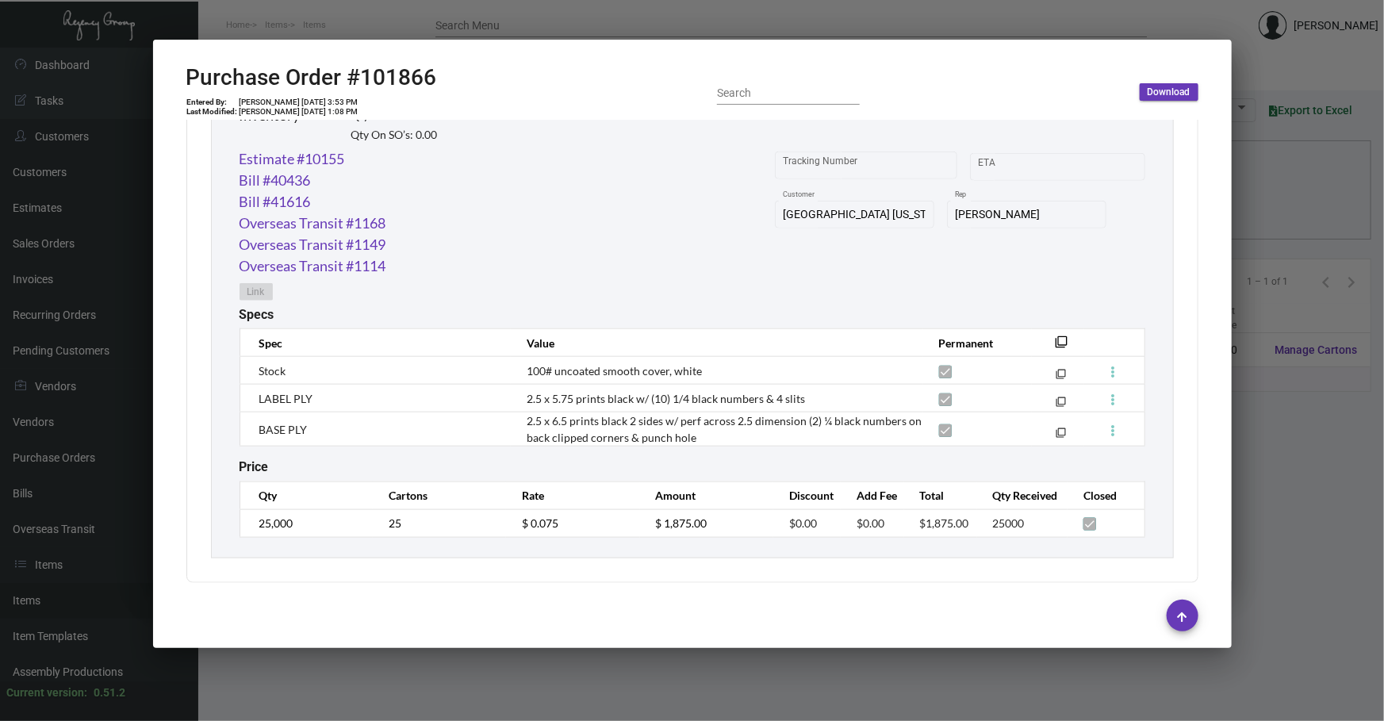
click at [1300, 500] on div at bounding box center [692, 360] width 1384 height 721
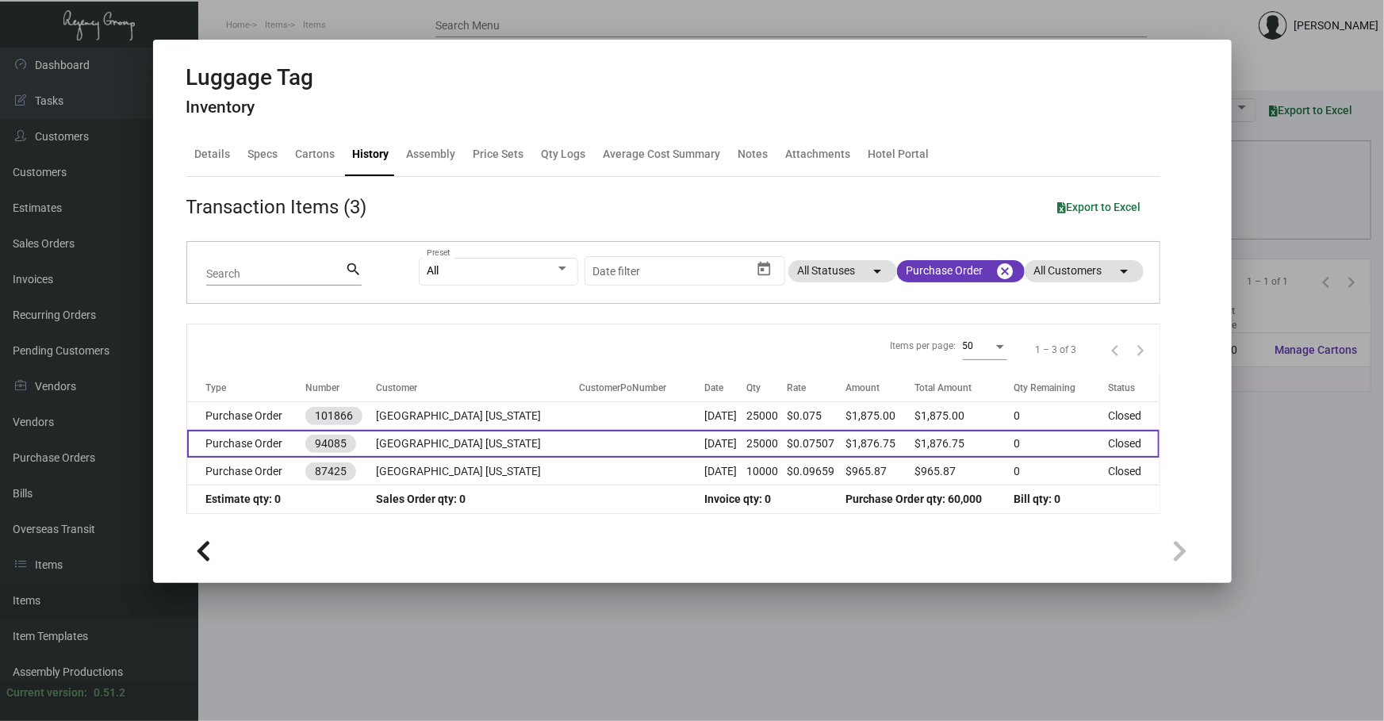
click at [727, 445] on td "[DATE]" at bounding box center [726, 444] width 42 height 28
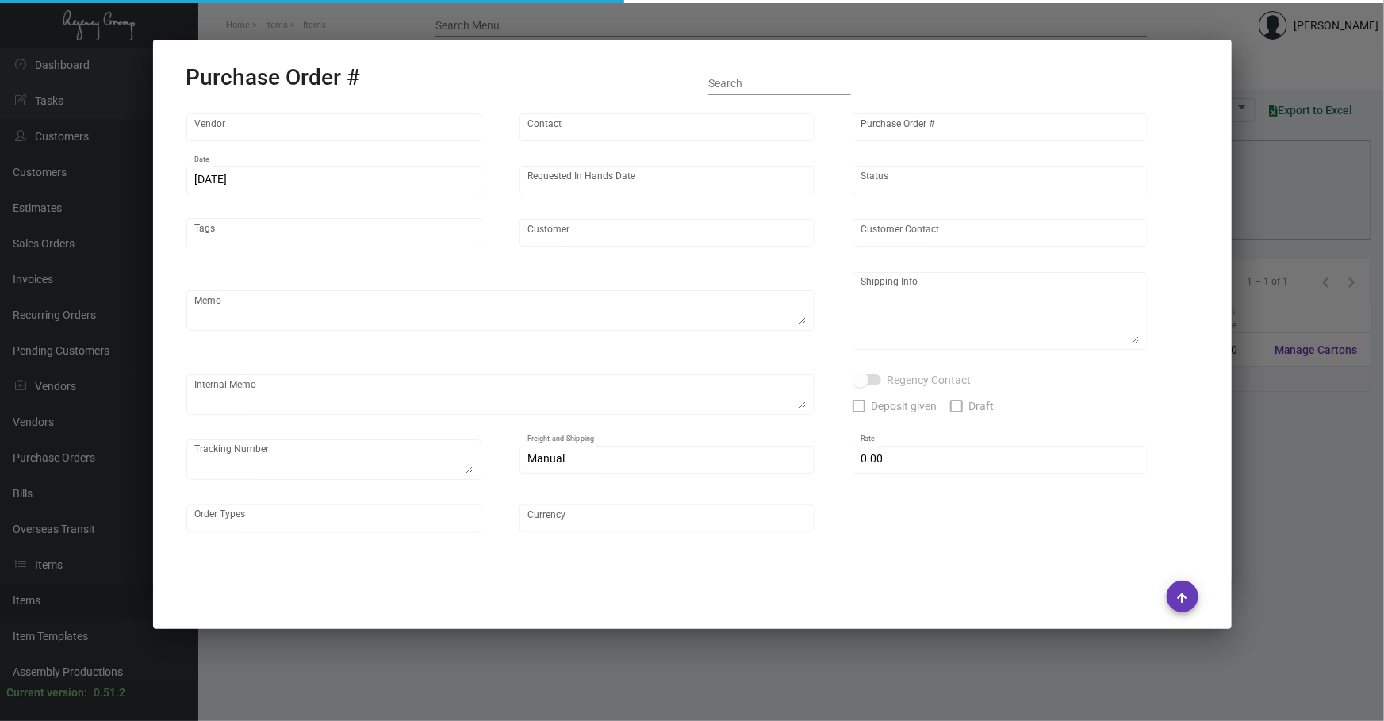
type input "Shanghai East Industrial Co., Ltd,"
type input "[PERSON_NAME]"
type input "94085"
type input "[DATE]"
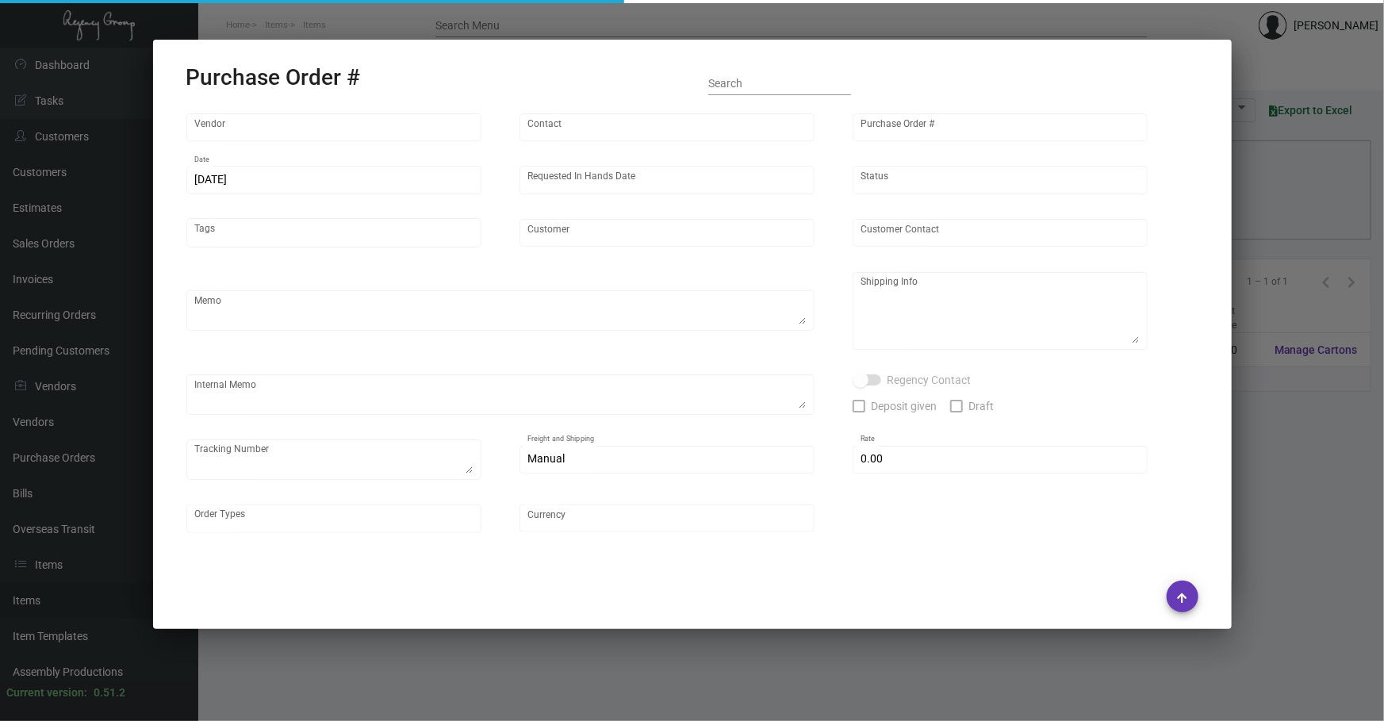
type input "[GEOGRAPHIC_DATA] [US_STATE]"
type textarea "15K ship by air by CNY. 10K ship by sea by [DATE]"
type textarea "Regency Group NJ - [PERSON_NAME] [STREET_ADDRESS]"
checkbox input "true"
type textarea "DHL 8475287693"
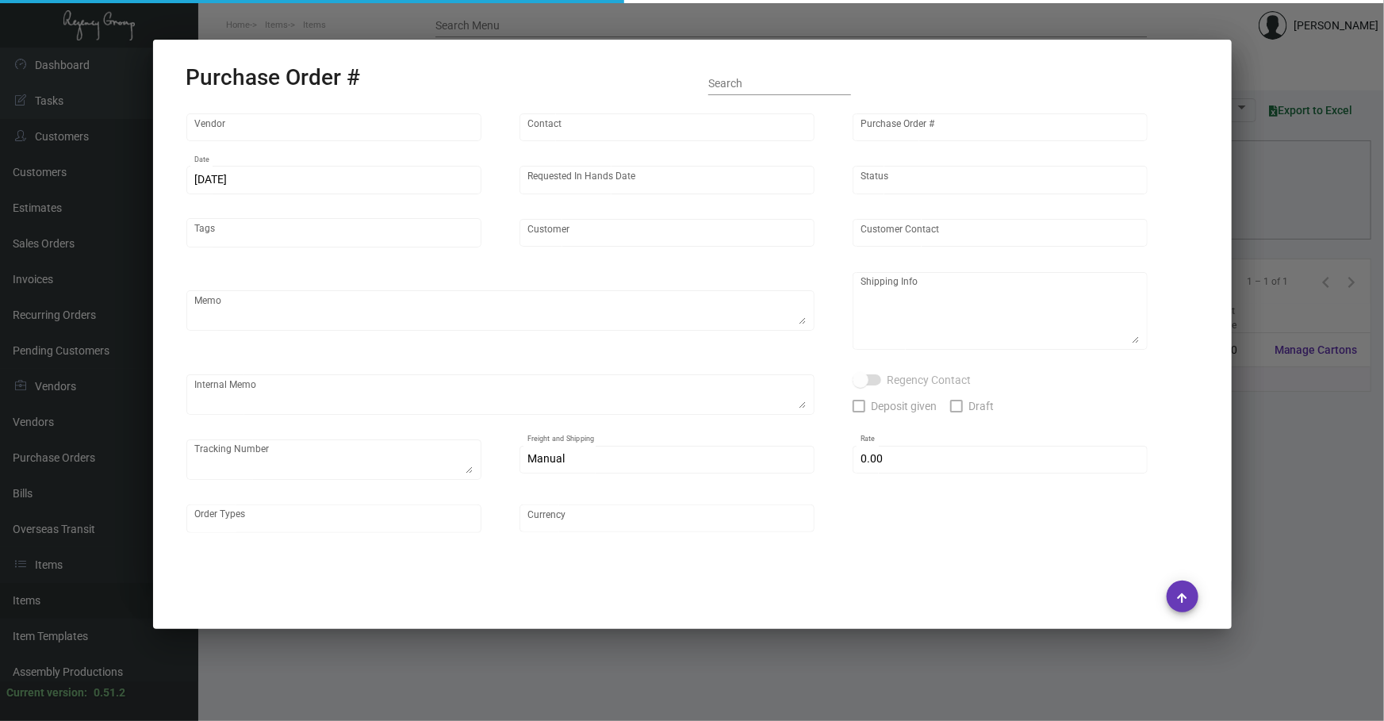
type input "$ 0.00"
type input "United States Dollar $"
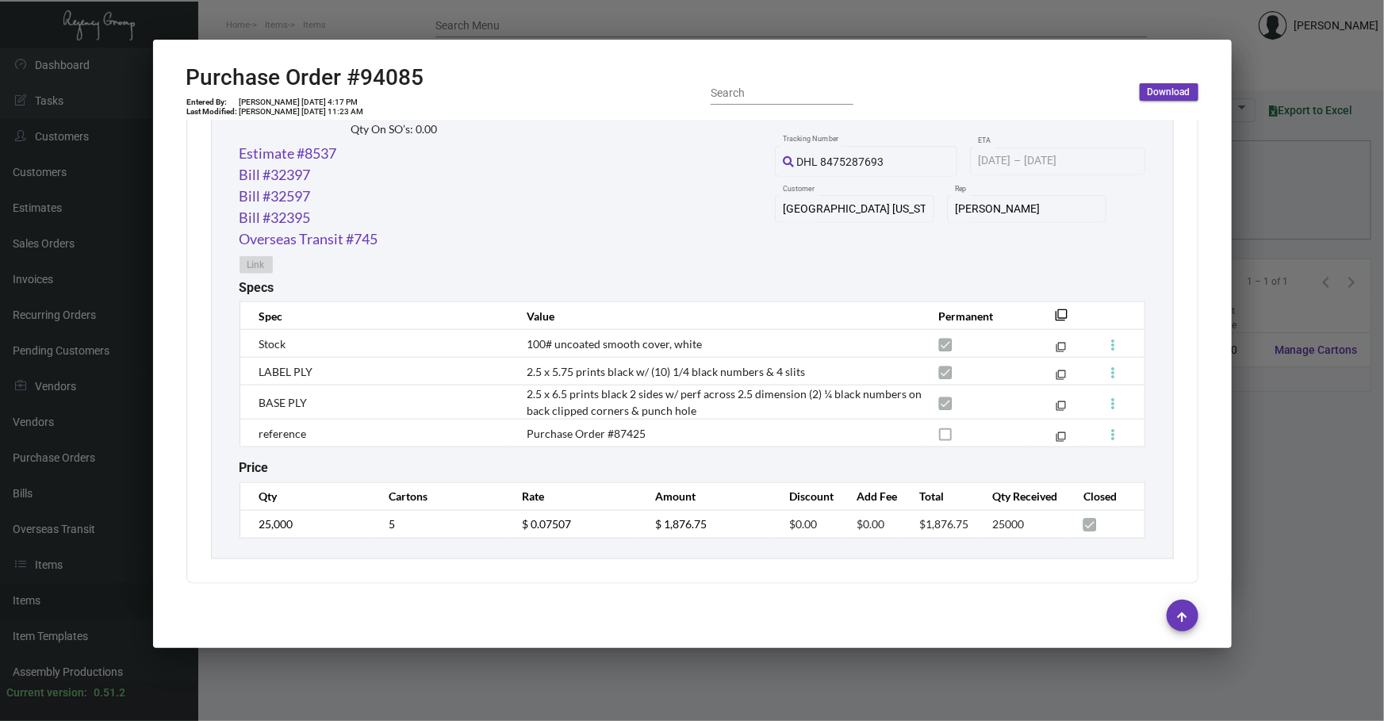
scroll to position [825, 0]
click at [1342, 439] on div at bounding box center [692, 360] width 1384 height 721
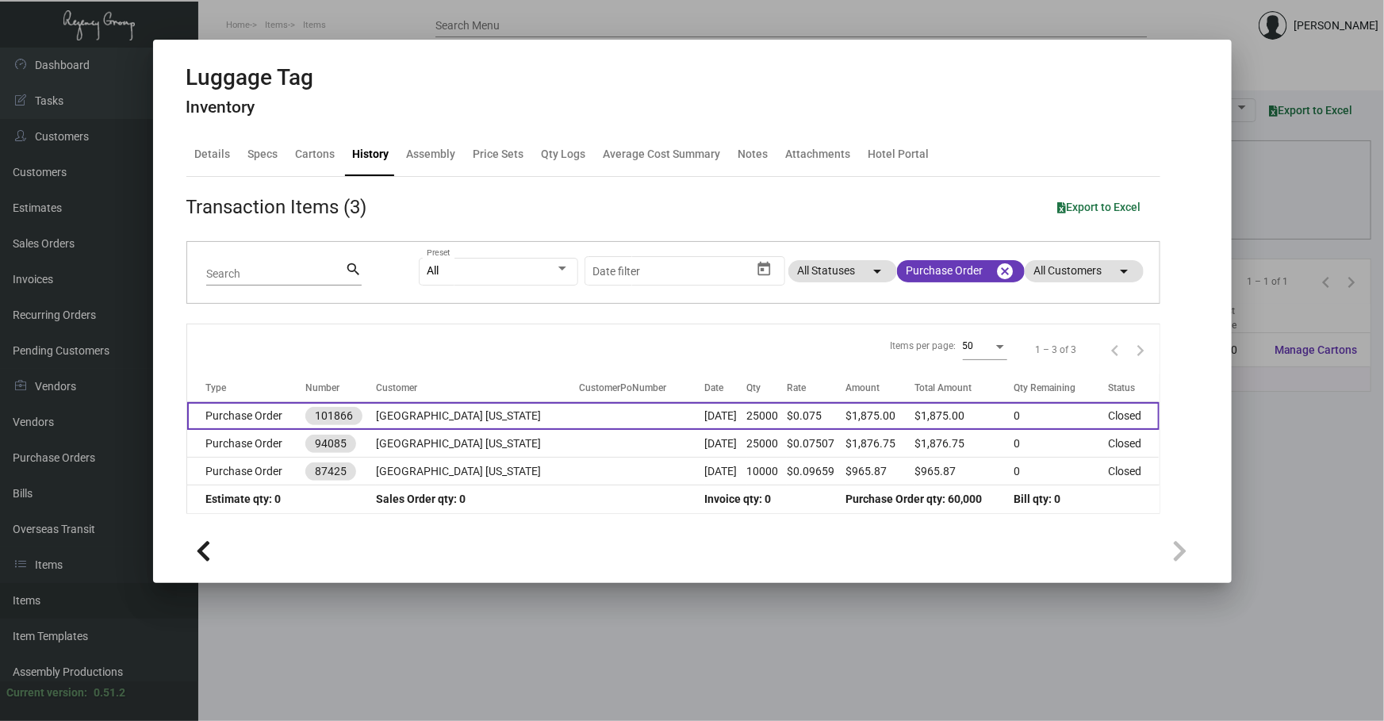
click at [507, 417] on td "[GEOGRAPHIC_DATA] [US_STATE]" at bounding box center [478, 416] width 204 height 28
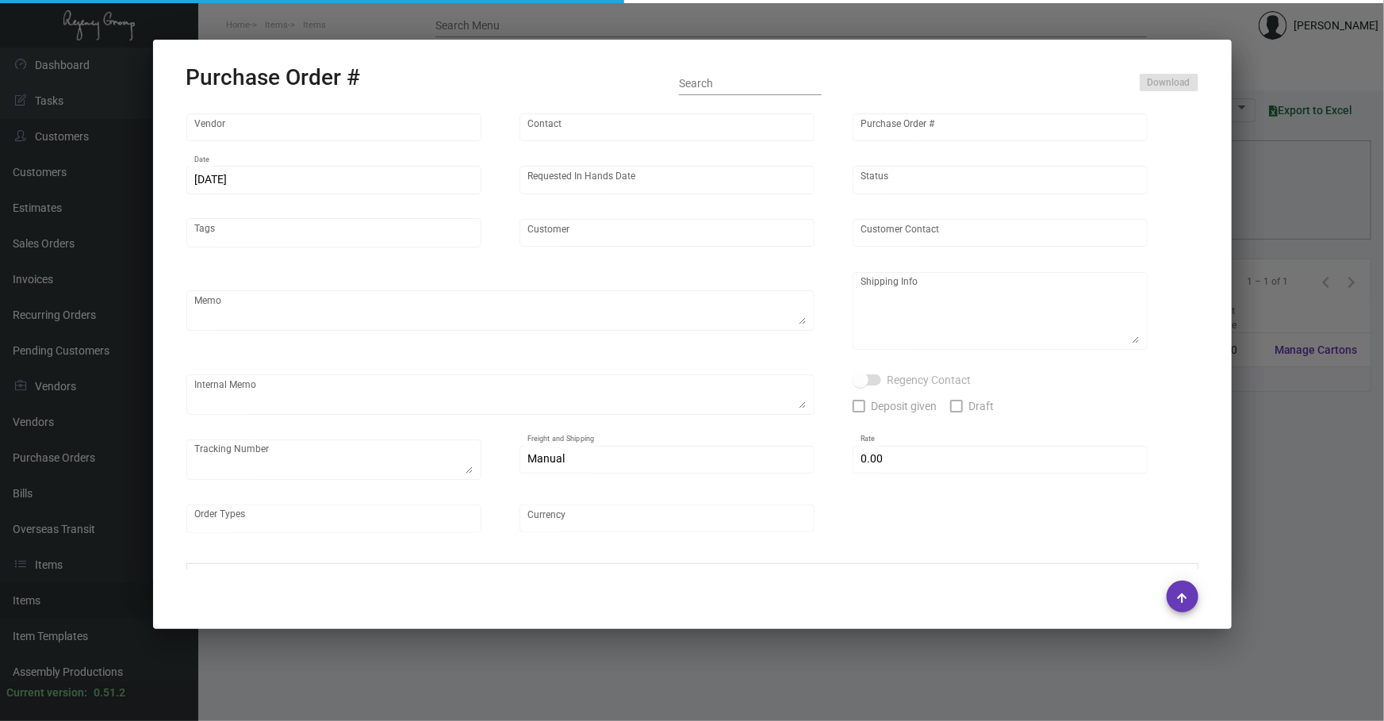
type input "Shanghai East Industrial Co., Ltd,"
type input "[PERSON_NAME]"
type input "101866"
type input "[DATE]"
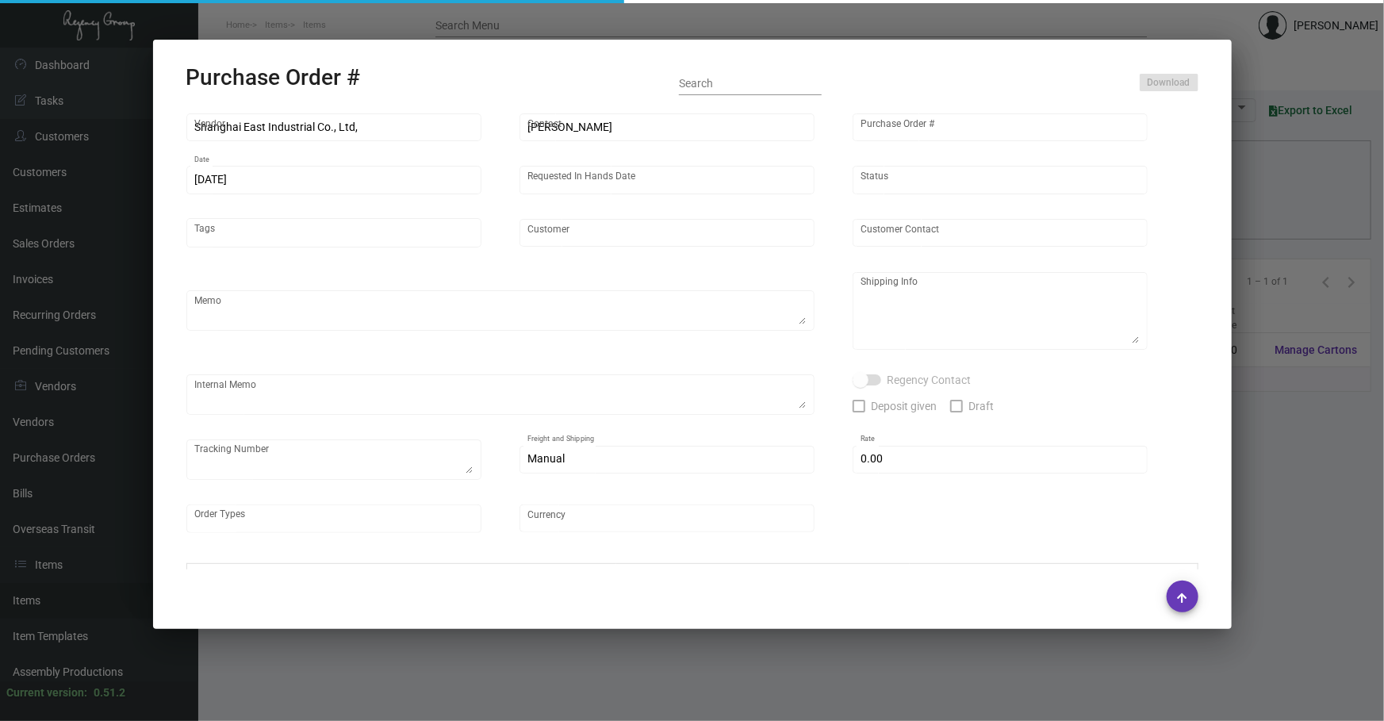
type input "[GEOGRAPHIC_DATA] [US_STATE]"
type textarea "Air 10K to [GEOGRAPHIC_DATA] warehouse, rest by boat."
type textarea "Regency Group NJ - [PERSON_NAME] [STREET_ADDRESS]"
type textarea "Replacement 10k for what we already received is coming by air to [GEOGRAPHIC_DA…"
checkbox input "true"
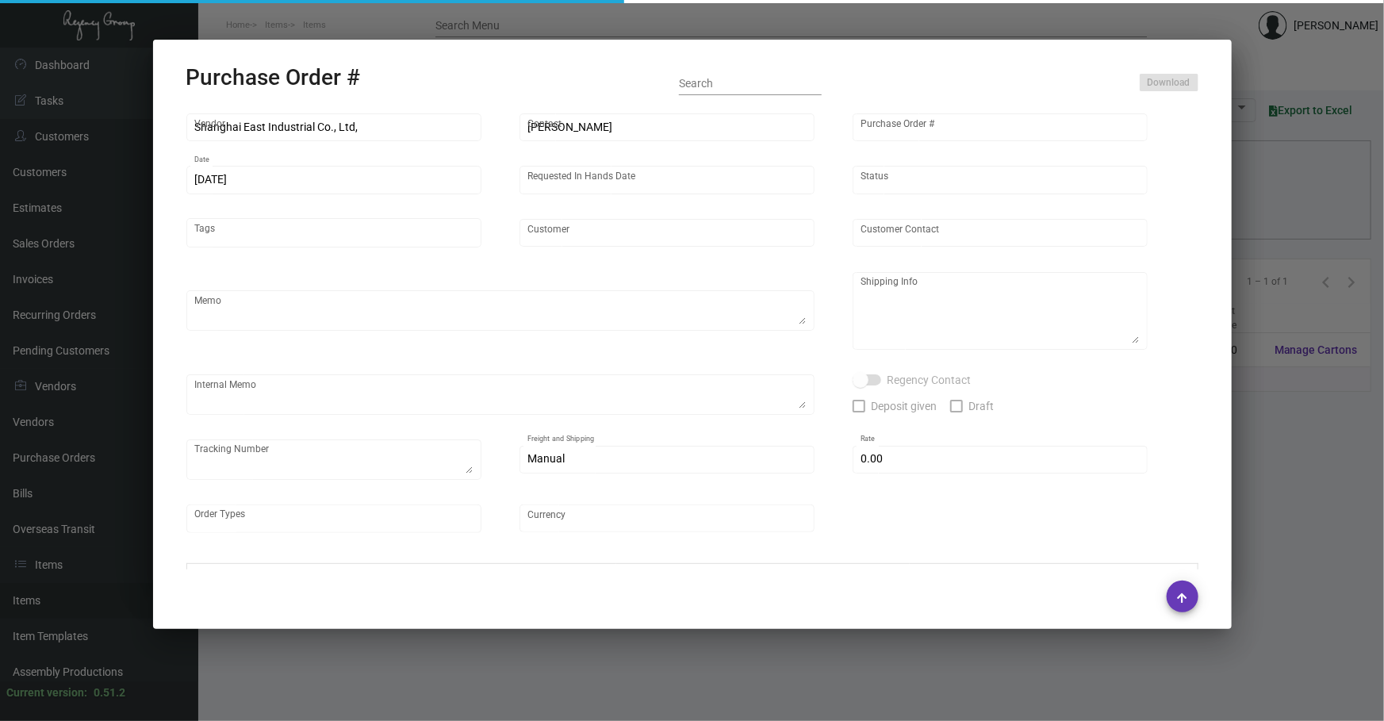
type input "$ 0.00"
type input "United States Dollar $"
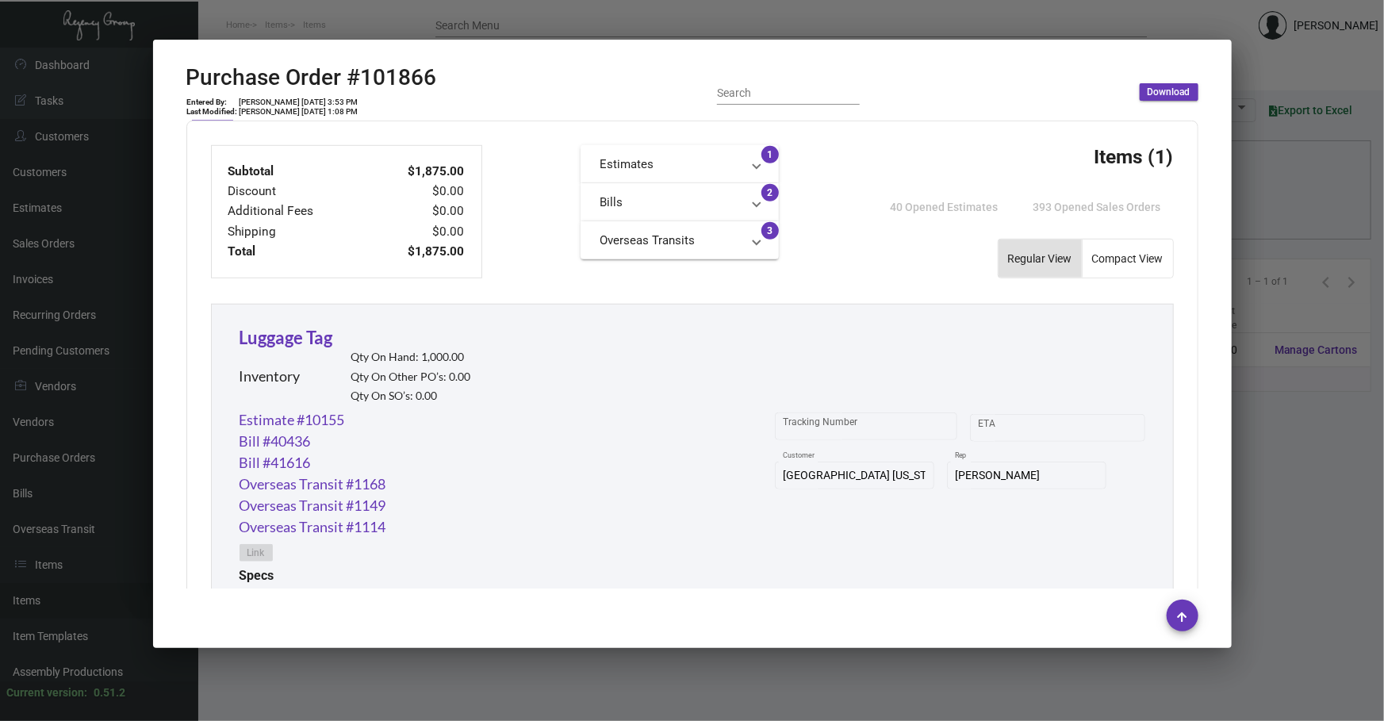
scroll to position [697, 0]
